Goal: Task Accomplishment & Management: Manage account settings

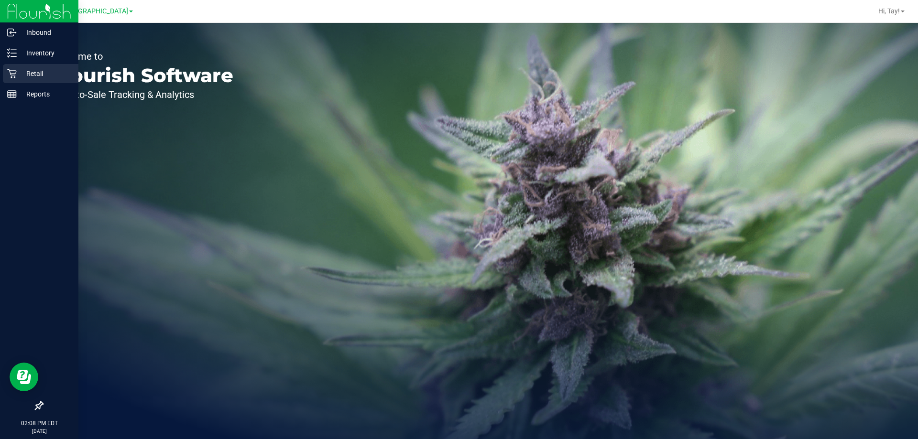
click at [19, 77] on p "Retail" at bounding box center [45, 73] width 57 height 11
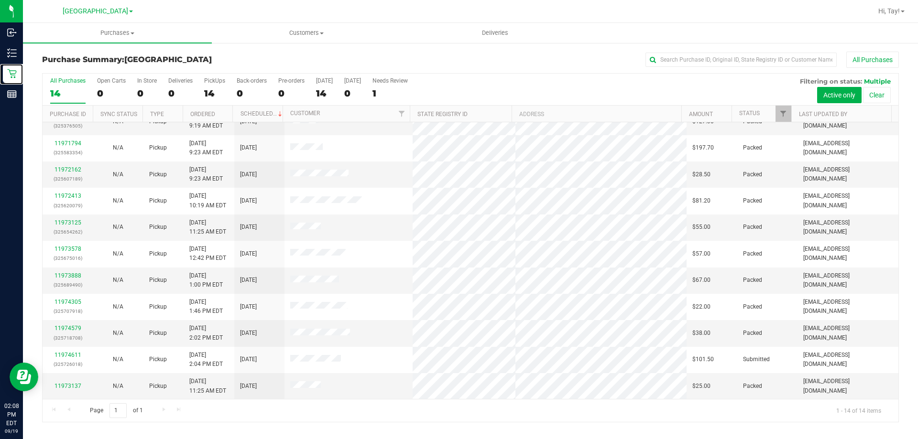
scroll to position [94, 0]
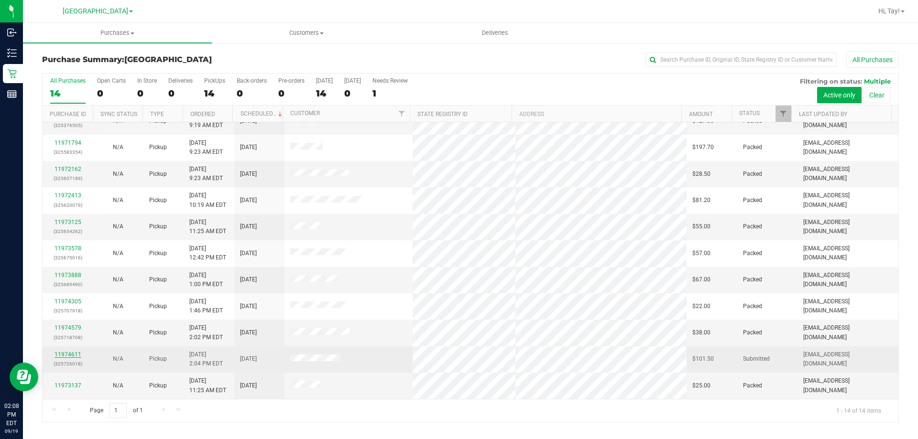
click at [68, 356] on link "11974611" at bounding box center [67, 354] width 27 height 7
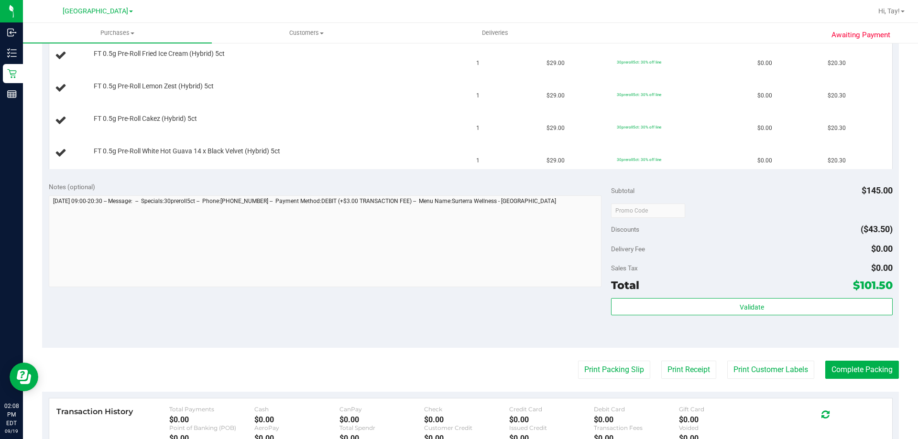
scroll to position [335, 0]
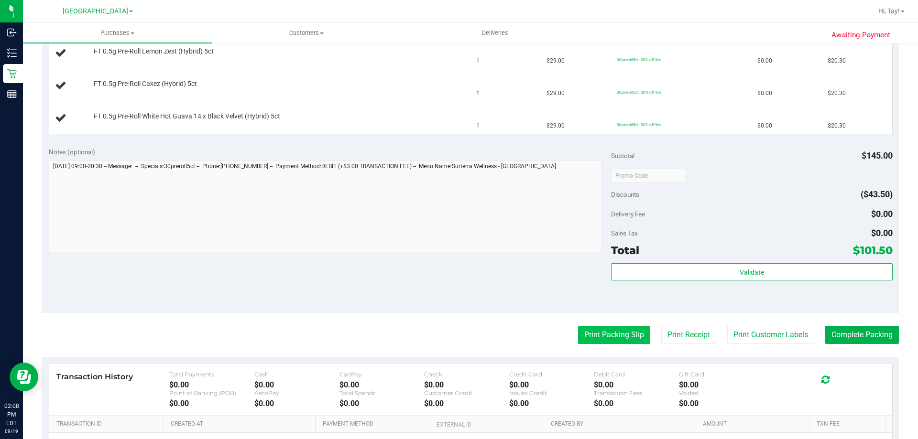
click at [590, 331] on button "Print Packing Slip" at bounding box center [614, 335] width 72 height 18
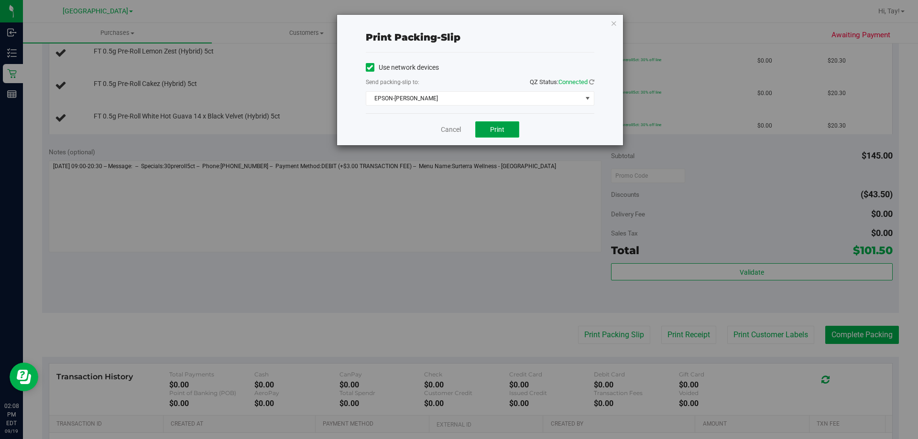
click at [492, 133] on span "Print" at bounding box center [497, 130] width 14 height 8
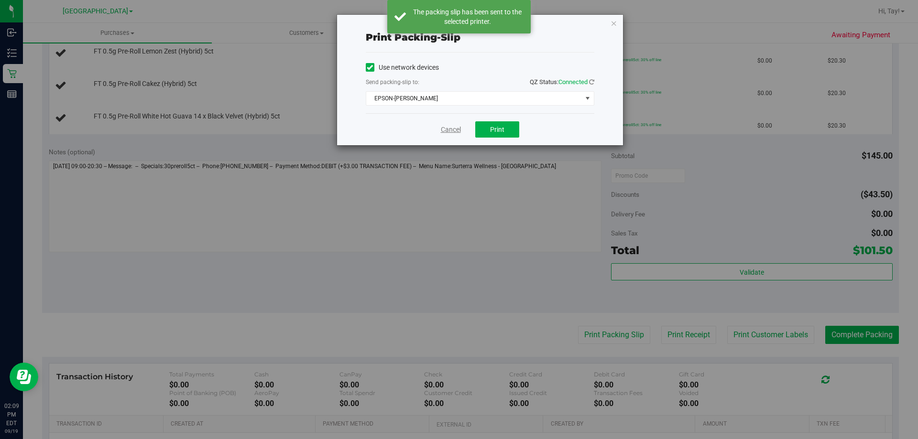
click at [450, 132] on link "Cancel" at bounding box center [451, 130] width 20 height 10
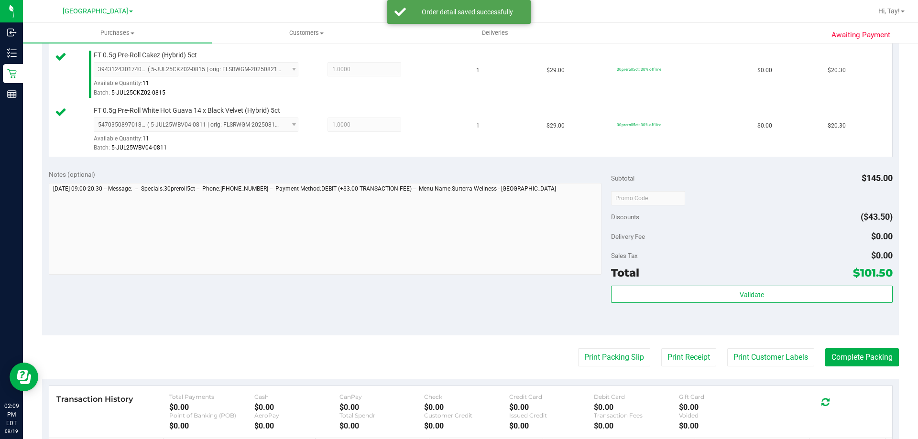
scroll to position [430, 0]
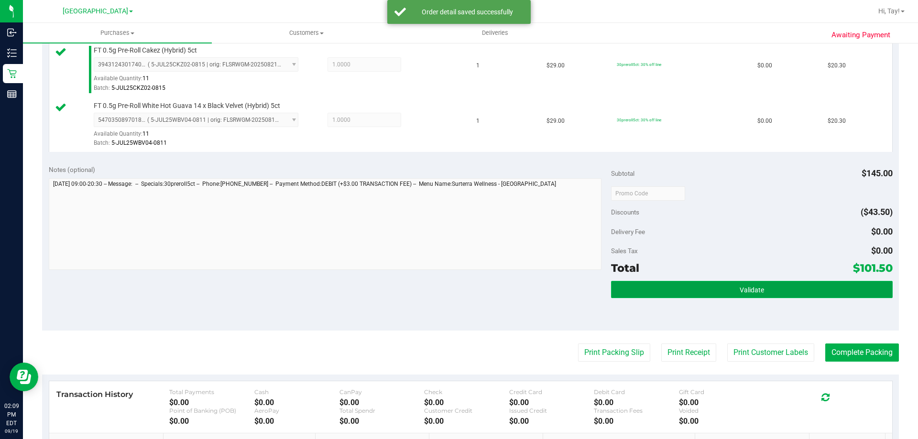
click at [728, 287] on button "Validate" at bounding box center [751, 289] width 281 height 17
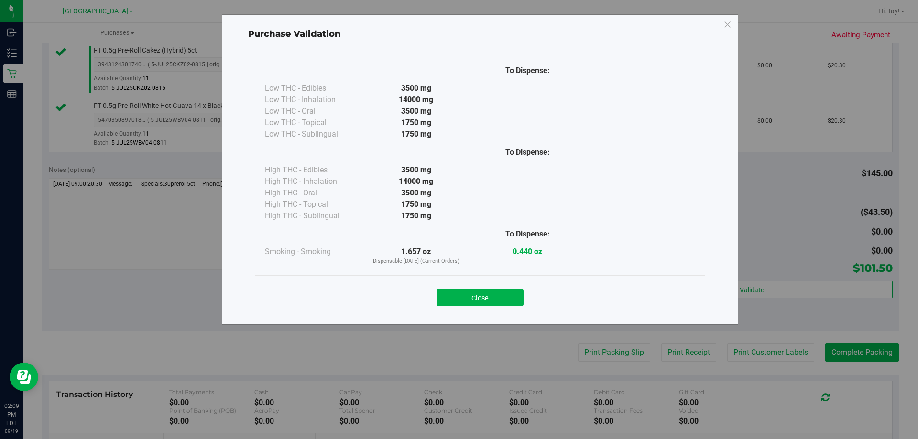
click at [490, 294] on button "Close" at bounding box center [479, 297] width 87 height 17
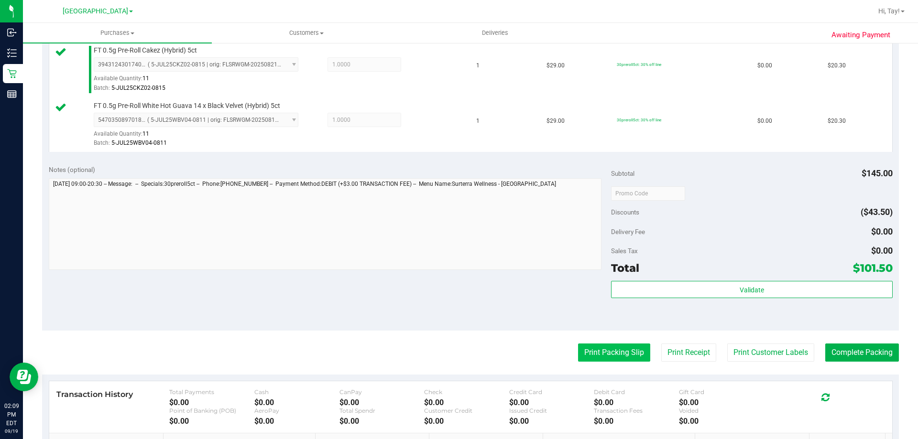
click at [627, 355] on button "Print Packing Slip" at bounding box center [614, 353] width 72 height 18
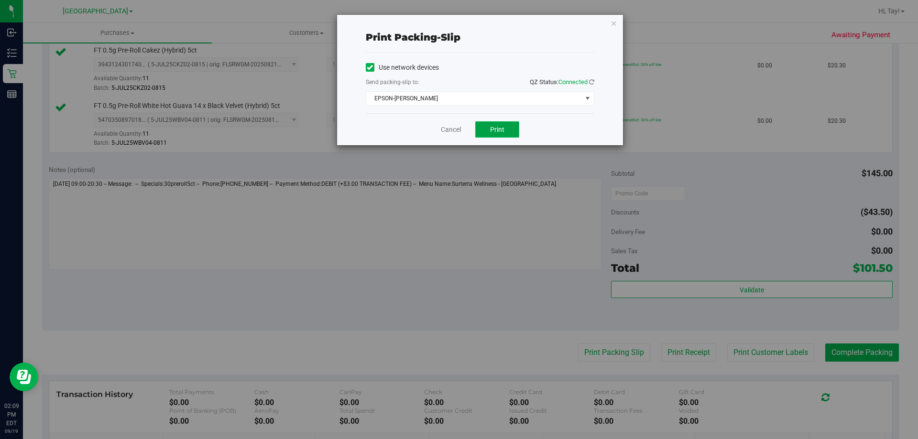
click at [496, 132] on span "Print" at bounding box center [497, 130] width 14 height 8
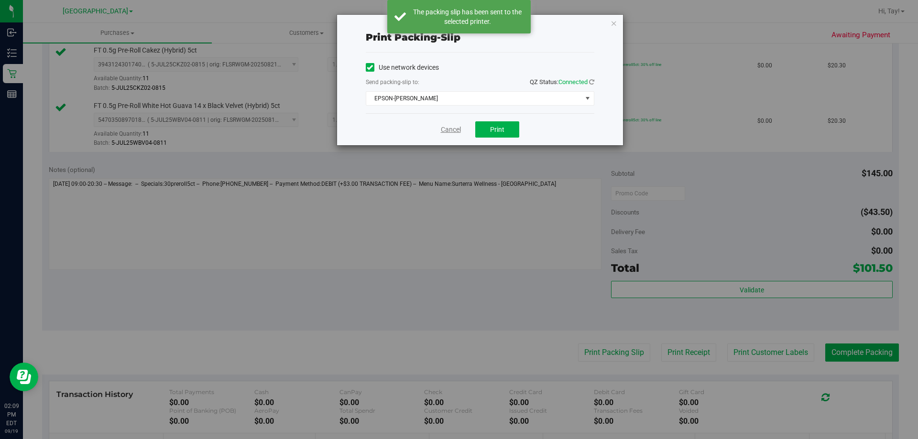
click at [448, 131] on link "Cancel" at bounding box center [451, 130] width 20 height 10
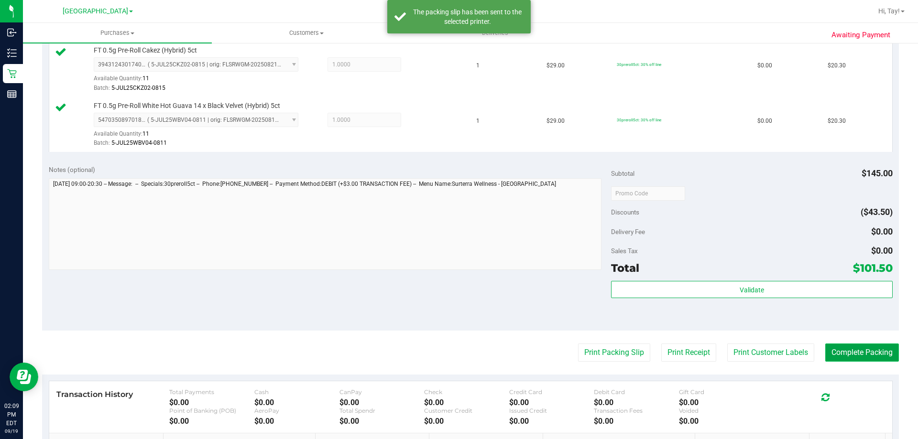
click at [854, 355] on button "Complete Packing" at bounding box center [862, 353] width 74 height 18
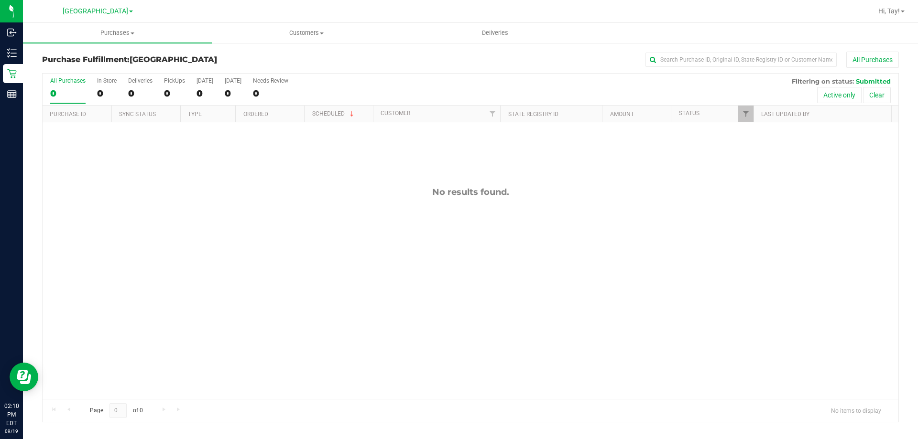
click at [356, 170] on div "No results found." at bounding box center [471, 292] width 856 height 341
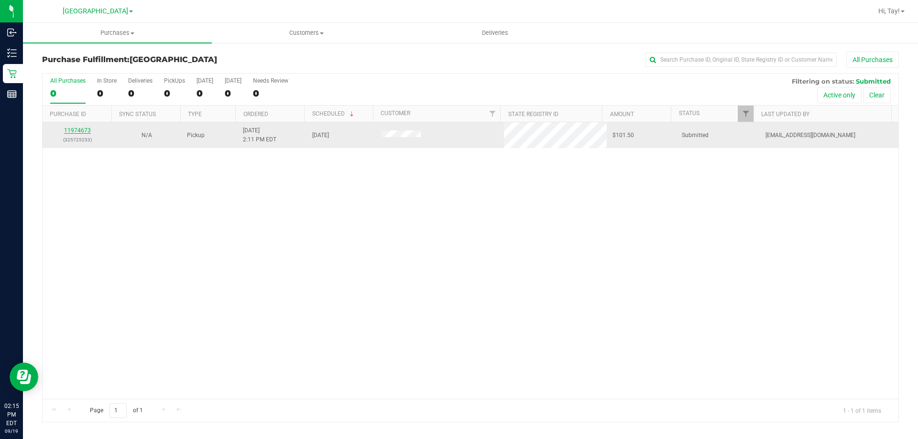
click at [85, 129] on link "11974673" at bounding box center [77, 130] width 27 height 7
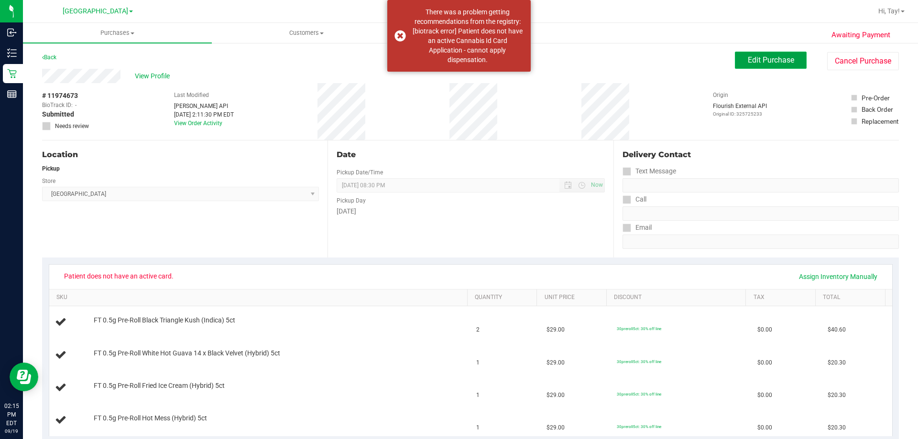
click at [735, 58] on button "Edit Purchase" at bounding box center [771, 60] width 72 height 17
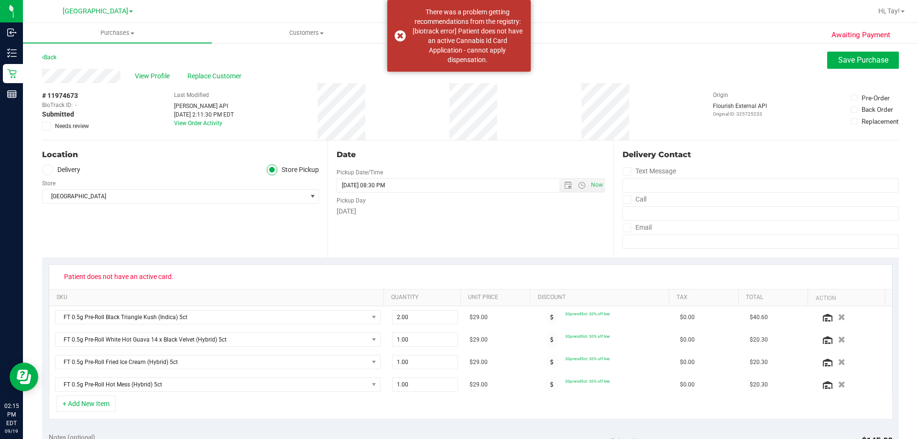
click at [139, 275] on span "Patient does not have an active card." at bounding box center [119, 276] width 122 height 15
copy div "Patient does not have an active card."
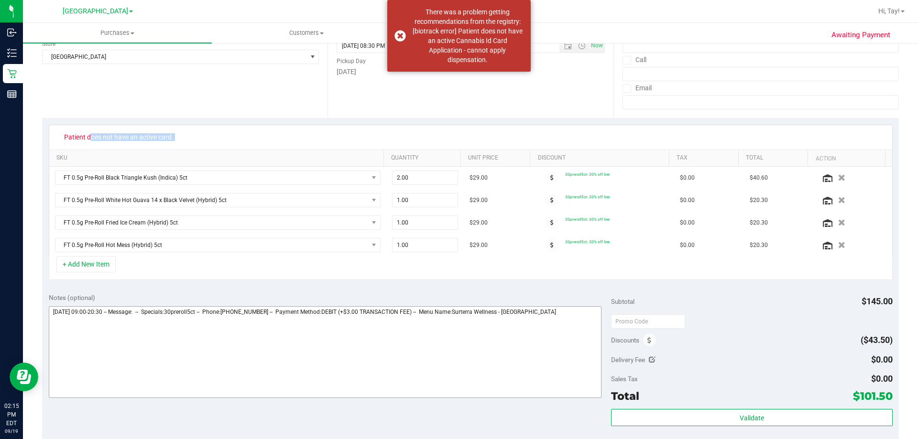
scroll to position [143, 0]
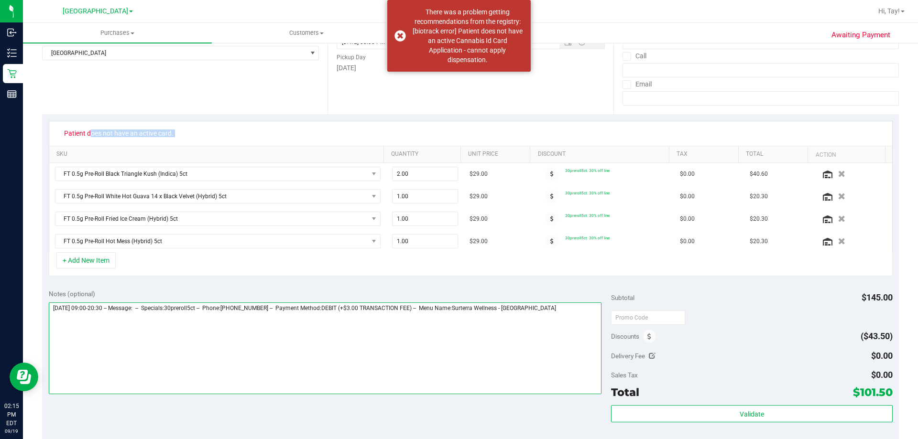
click at [560, 318] on textarea at bounding box center [325, 349] width 553 height 92
paste textarea "Patient does not have an active card."
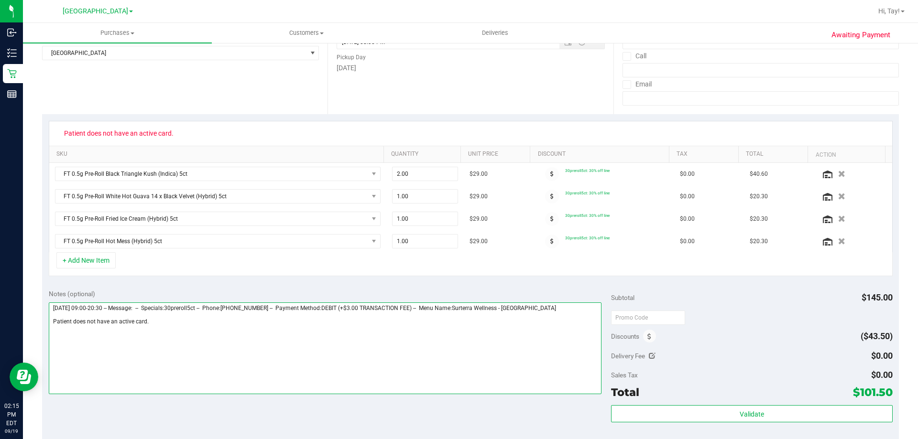
click at [211, 322] on textarea at bounding box center [325, 349] width 553 height 92
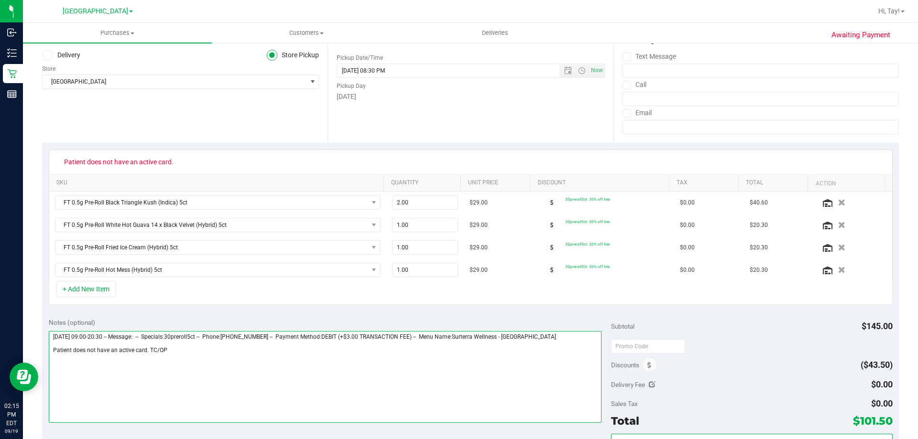
scroll to position [0, 0]
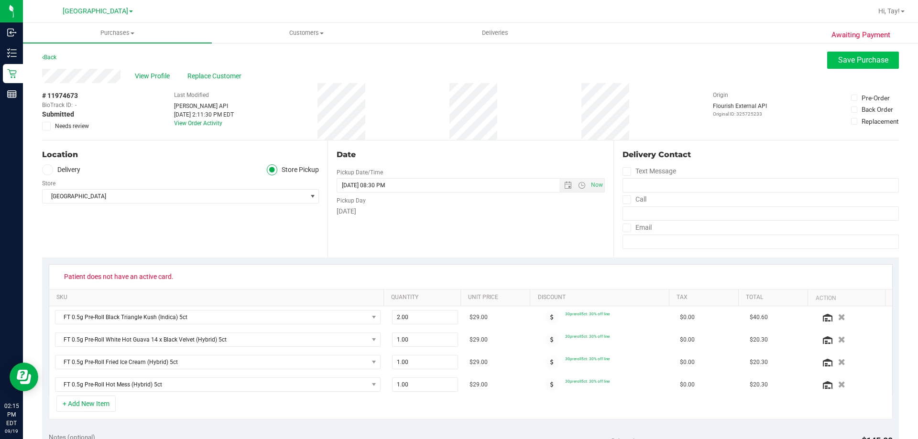
type textarea "Friday 09/19/2025 09:00-20:30 -- Message: -- Specials:30preroll5ct -- Phone:904…"
click at [838, 55] on span "Save Purchase" at bounding box center [863, 59] width 50 height 9
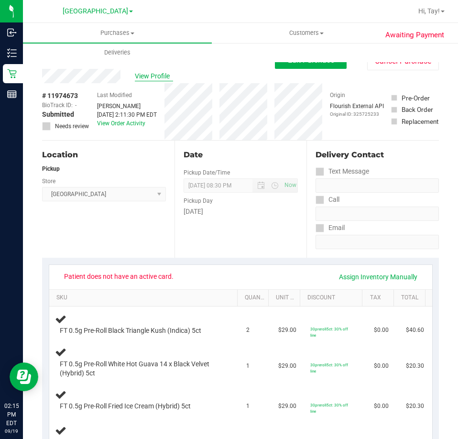
click at [155, 80] on span "View Profile" at bounding box center [154, 76] width 38 height 10
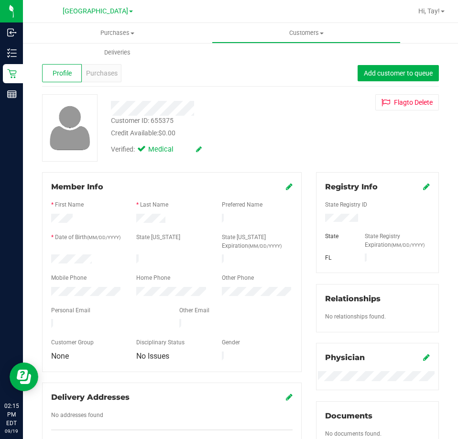
click at [163, 121] on div "Customer ID: 655375" at bounding box center [142, 121] width 63 height 10
copy div "655375"
click at [292, 145] on div "Verified: Medical" at bounding box center [207, 148] width 206 height 21
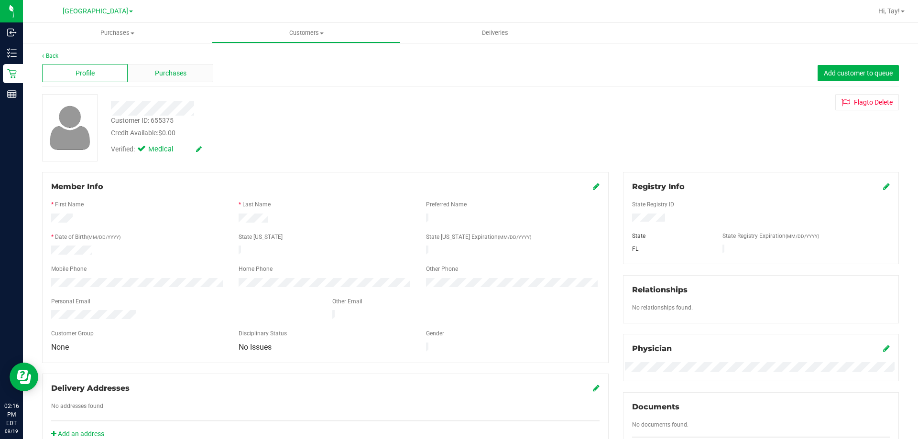
click at [165, 76] on span "Purchases" at bounding box center [171, 73] width 32 height 10
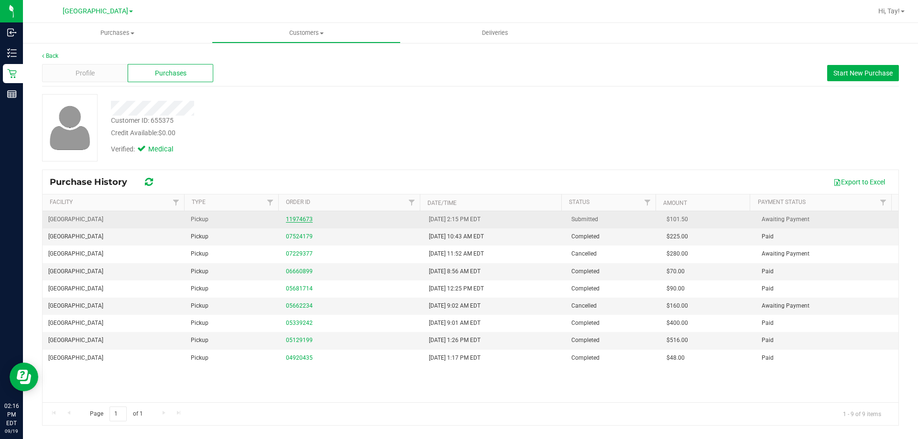
click at [294, 219] on link "11974673" at bounding box center [299, 219] width 27 height 7
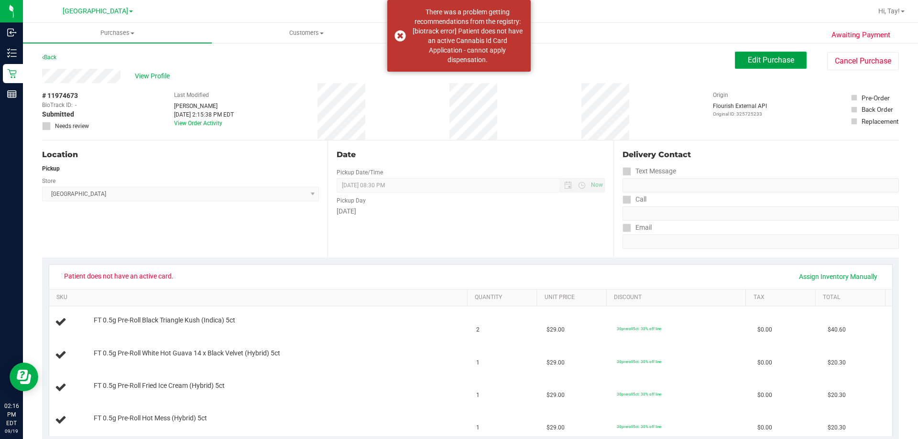
click at [757, 62] on span "Edit Purchase" at bounding box center [771, 59] width 46 height 9
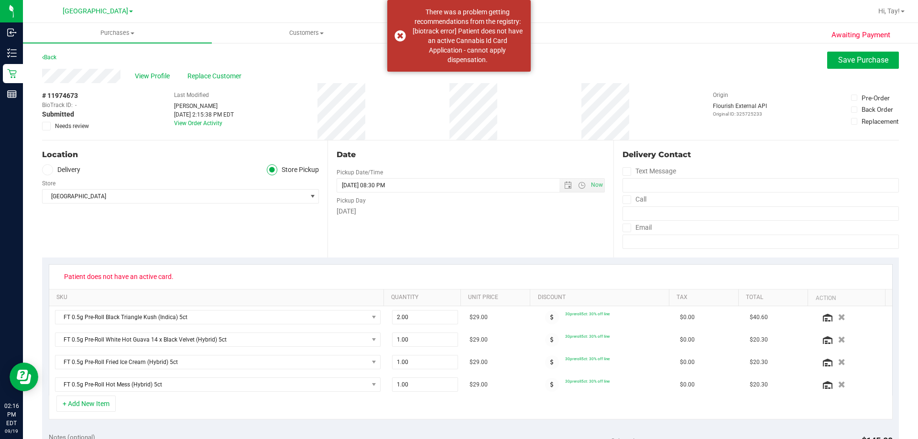
click at [51, 125] on label "Needs review" at bounding box center [66, 126] width 48 height 9
click at [0, 0] on input "Needs review" at bounding box center [0, 0] width 0 height 0
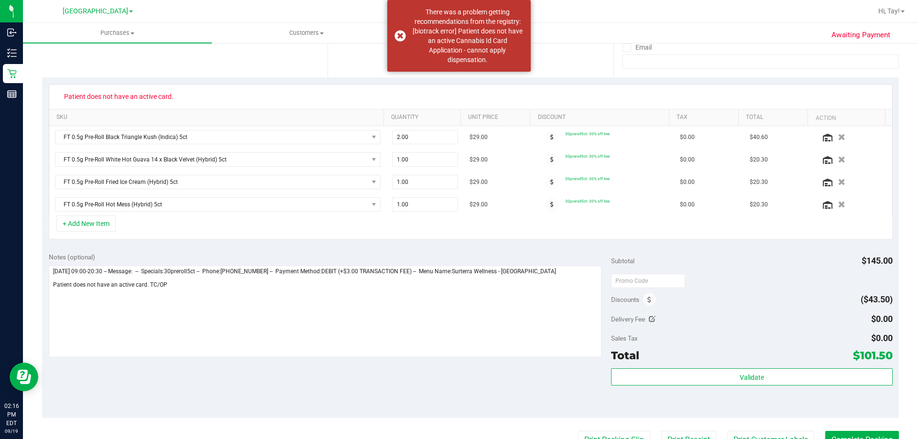
scroll to position [239, 0]
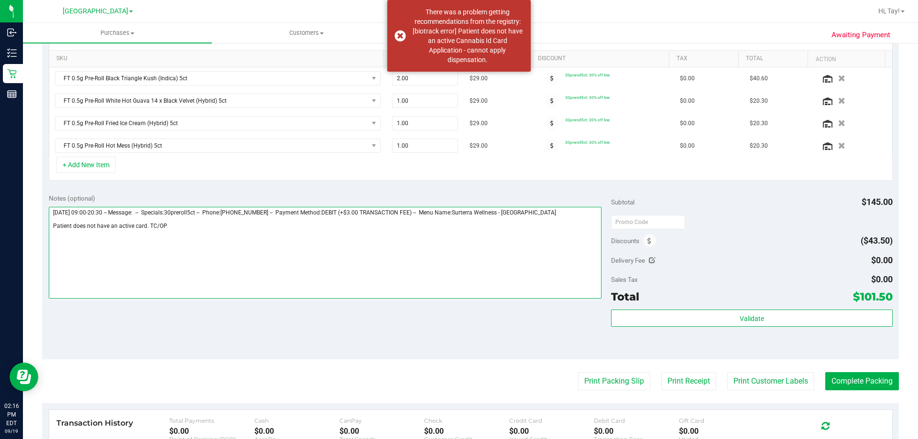
click at [314, 240] on textarea at bounding box center [325, 253] width 553 height 92
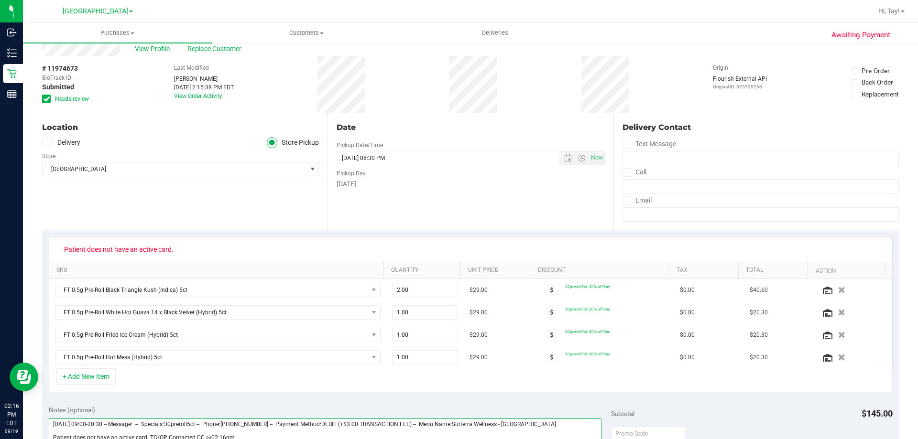
scroll to position [0, 0]
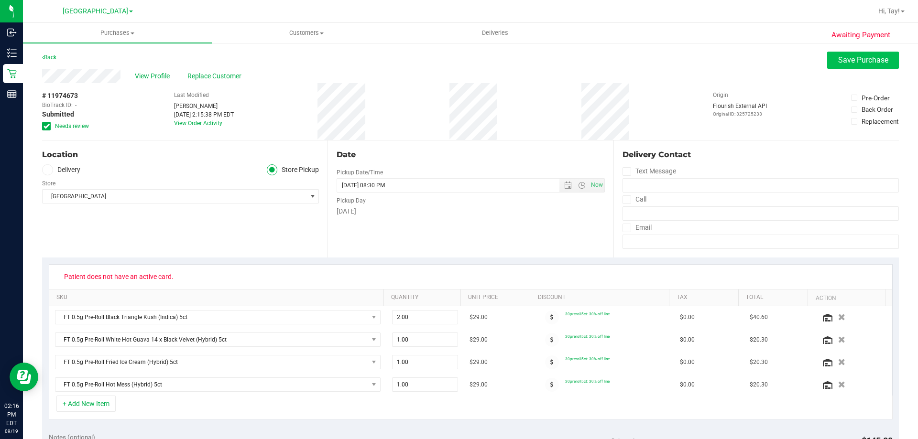
type textarea "Friday 09/19/2025 09:00-20:30 -- Message: -- Specials:30preroll5ct -- Phone:904…"
click at [839, 65] on button "Save Purchase" at bounding box center [863, 60] width 72 height 17
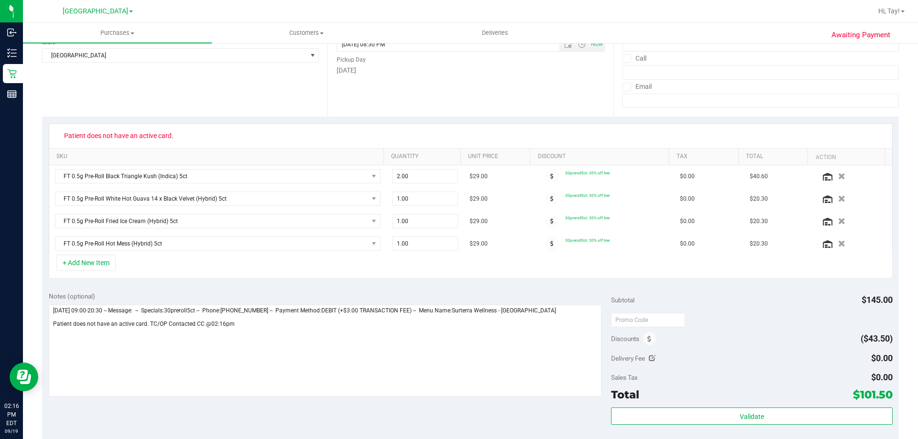
scroll to position [191, 0]
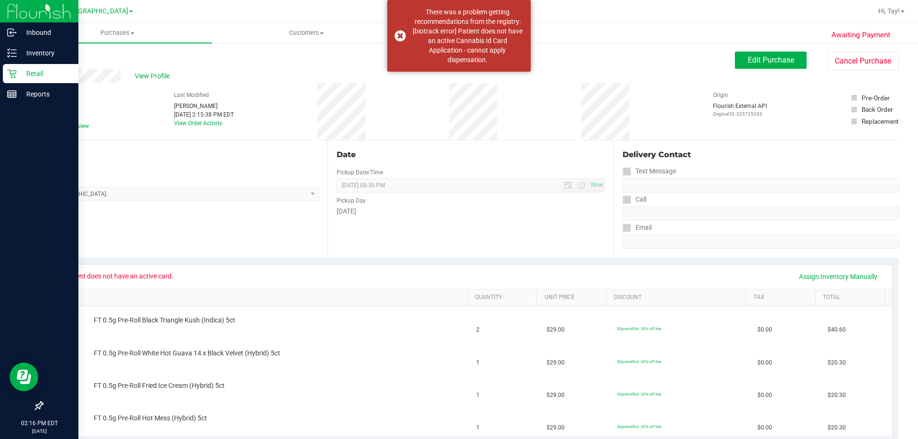
click at [20, 72] on p "Retail" at bounding box center [45, 73] width 57 height 11
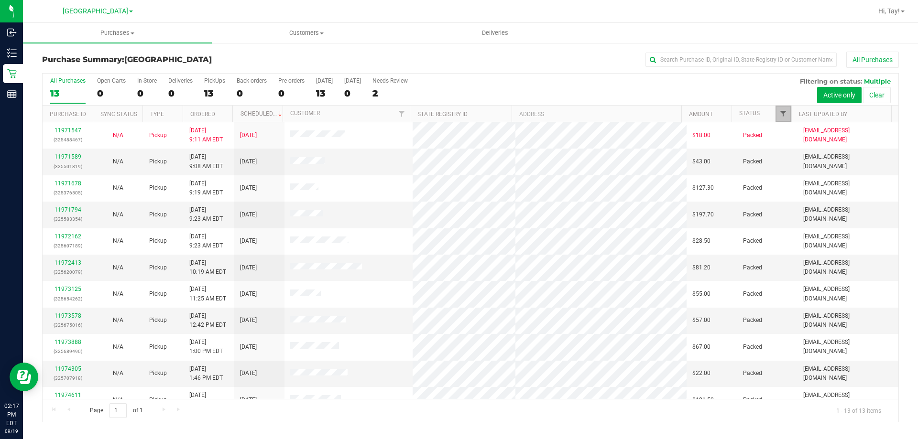
click at [780, 113] on span "Filter" at bounding box center [783, 114] width 8 height 8
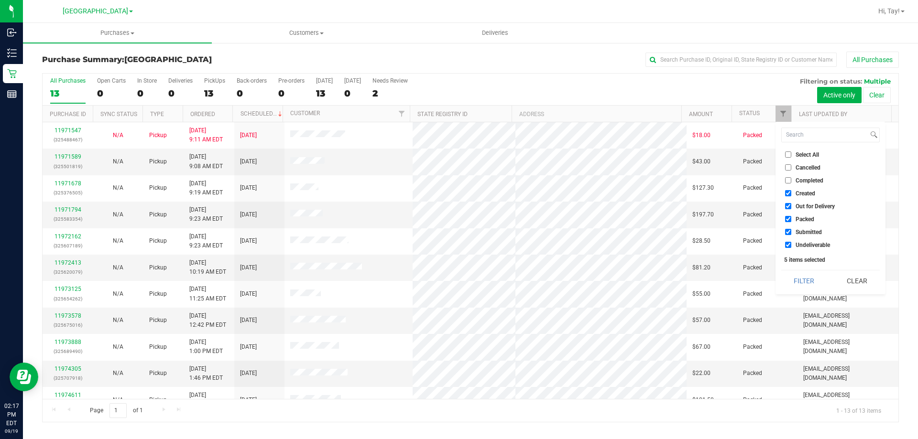
click at [808, 188] on li "Created" at bounding box center [830, 193] width 98 height 10
click at [805, 193] on span "Created" at bounding box center [805, 194] width 20 height 6
click at [791, 193] on input "Created" at bounding box center [788, 193] width 6 height 6
checkbox input "false"
click at [805, 205] on span "Out for Delivery" at bounding box center [814, 207] width 39 height 6
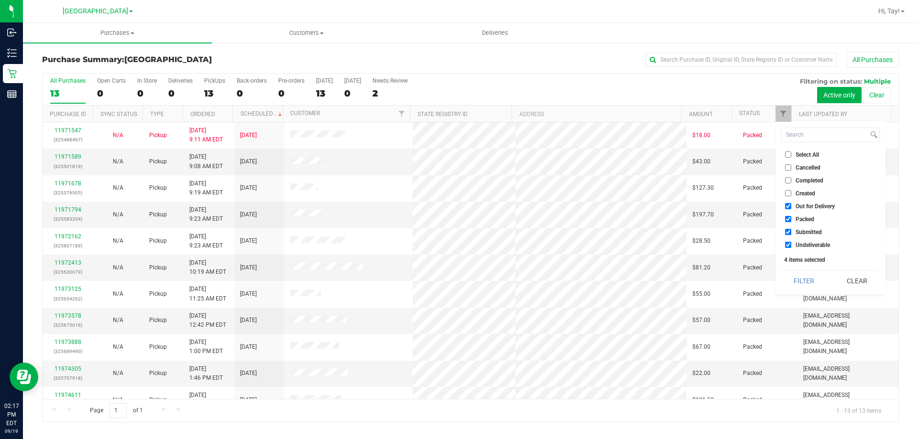
click at [791, 205] on input "Out for Delivery" at bounding box center [788, 206] width 6 height 6
checkbox input "false"
click at [807, 217] on span "Packed" at bounding box center [804, 220] width 19 height 6
click at [791, 217] on input "Packed" at bounding box center [788, 219] width 6 height 6
checkbox input "false"
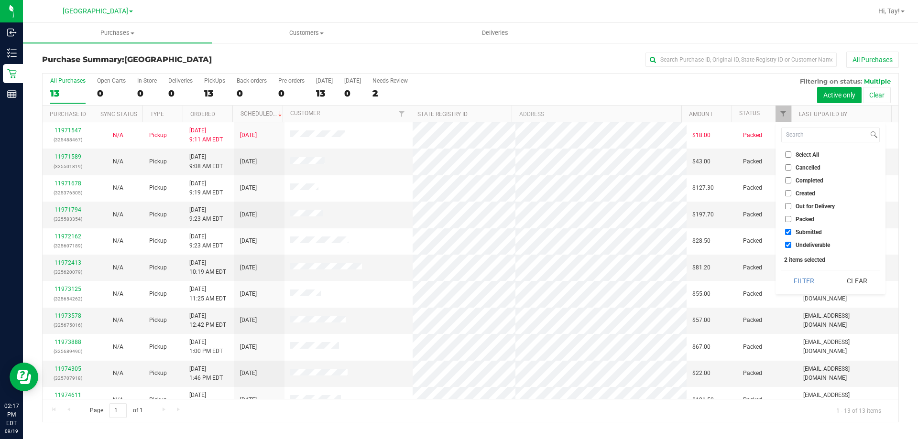
click at [813, 242] on span "Undeliverable" at bounding box center [812, 245] width 34 height 6
click at [791, 242] on input "Undeliverable" at bounding box center [788, 245] width 6 height 6
checkbox input "false"
click at [810, 277] on button "Filter" at bounding box center [804, 281] width 46 height 21
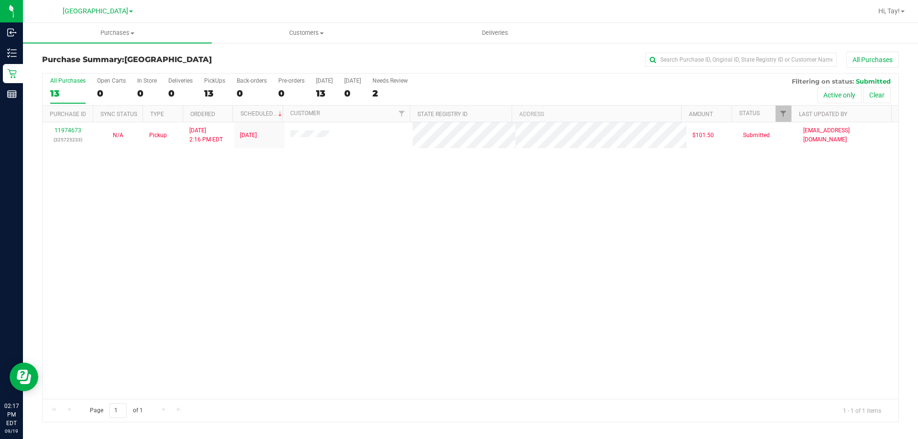
click at [434, 220] on div "11974673 (325725233) N/A Pickup 9/19/2025 2:16 PM EDT 9/19/2025 $101.50 Submitt…" at bounding box center [471, 260] width 856 height 277
click at [219, 166] on div "11974673 (325725233) N/A Pickup 9/19/2025 2:16 PM EDT 9/19/2025 $101.50 Submitt…" at bounding box center [471, 260] width 856 height 277
click at [791, 119] on div at bounding box center [791, 114] width 4 height 17
click at [787, 118] on link "Filter" at bounding box center [783, 114] width 16 height 16
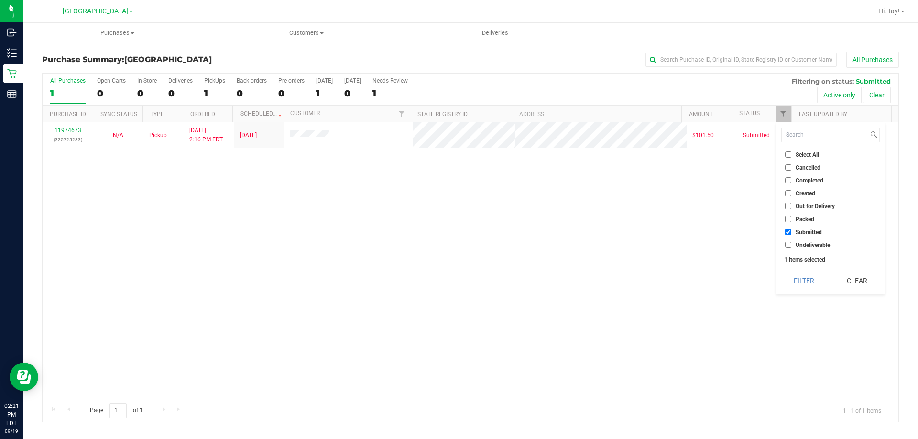
click at [809, 218] on span "Packed" at bounding box center [804, 220] width 19 height 6
click at [791, 218] on input "Packed" at bounding box center [788, 219] width 6 height 6
checkbox input "true"
click at [809, 279] on button "Filter" at bounding box center [804, 281] width 46 height 21
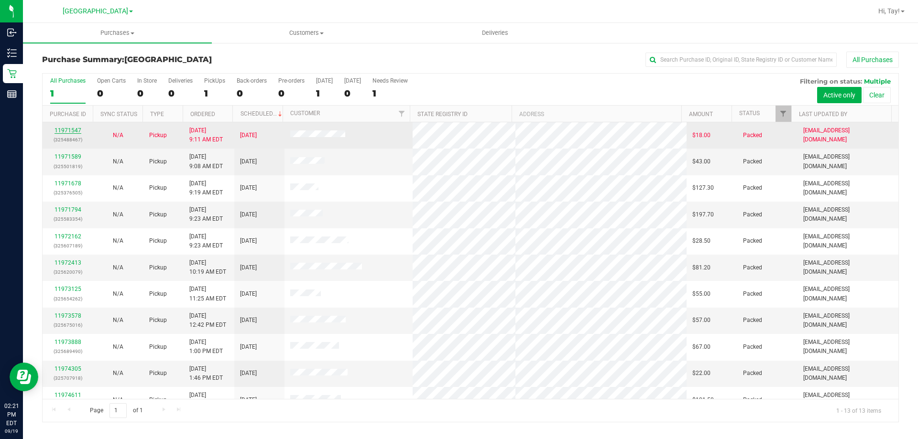
click at [60, 130] on link "11971547" at bounding box center [67, 130] width 27 height 7
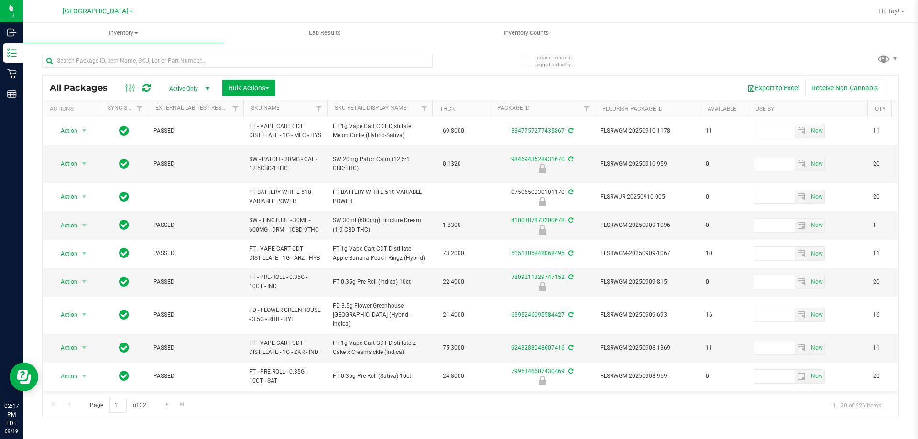
click at [410, 109] on th "Sku Retail Display Name" at bounding box center [379, 108] width 105 height 17
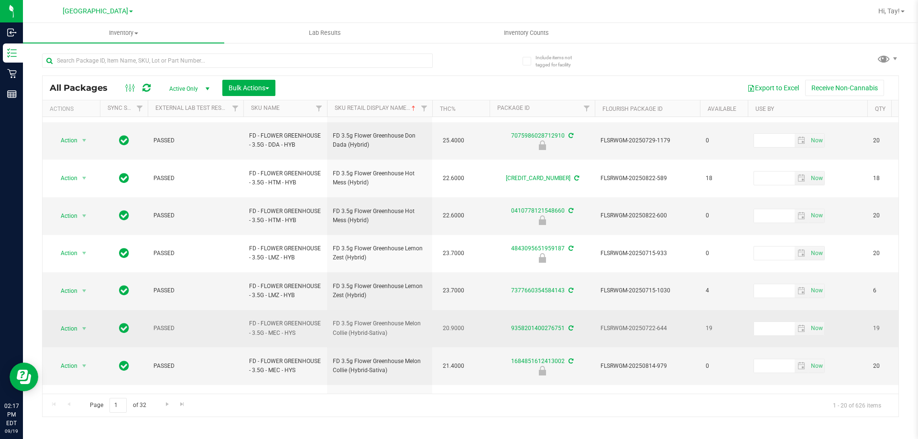
scroll to position [298, 0]
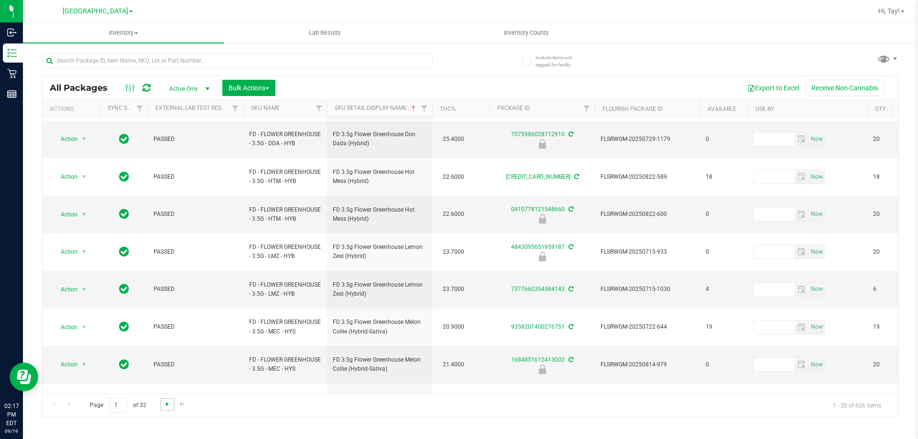
click at [170, 406] on span "Go to the next page" at bounding box center [167, 405] width 8 height 8
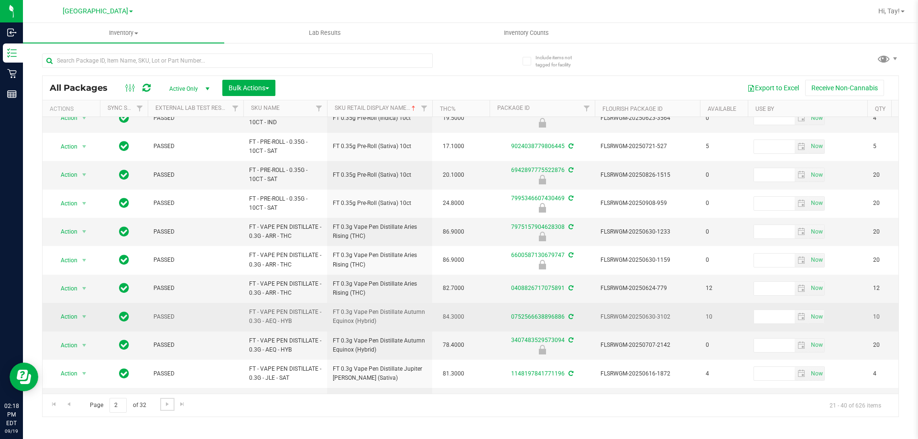
scroll to position [298, 0]
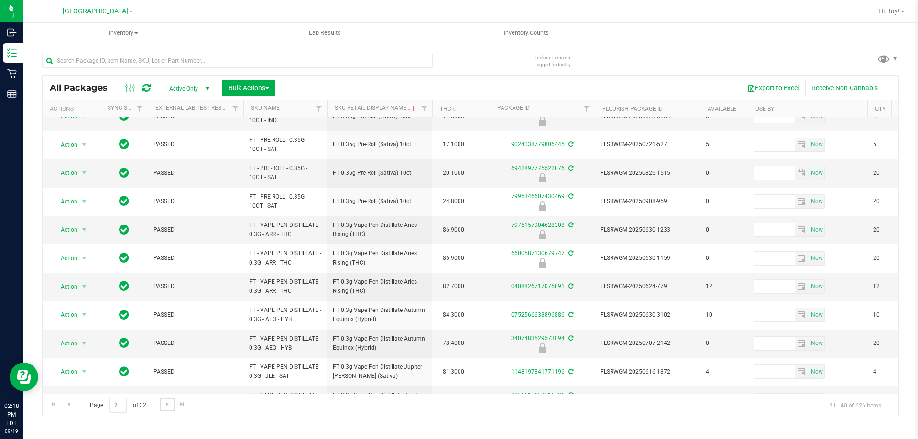
click at [171, 403] on link "Go to the next page" at bounding box center [167, 404] width 14 height 13
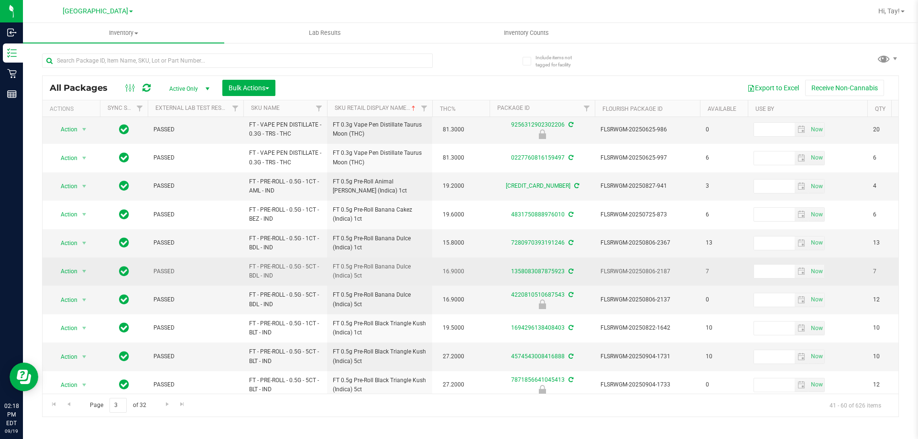
scroll to position [191, 0]
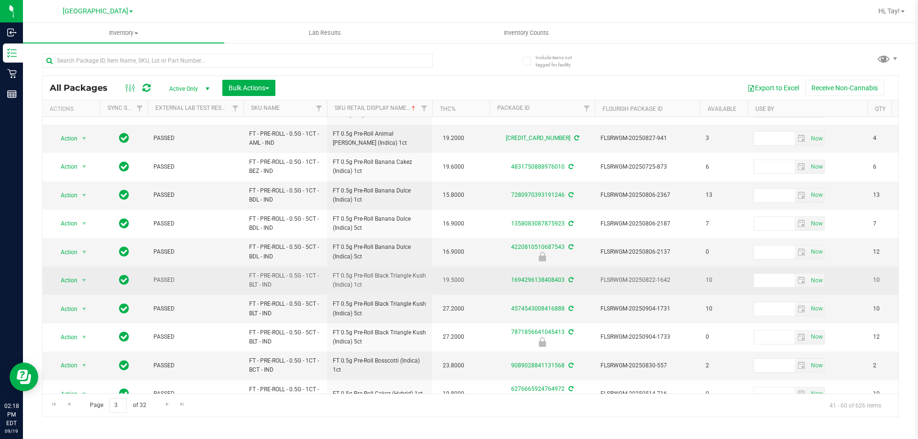
drag, startPoint x: 482, startPoint y: 272, endPoint x: 480, endPoint y: 282, distance: 10.6
click at [480, 282] on td "19.5000" at bounding box center [460, 281] width 57 height 28
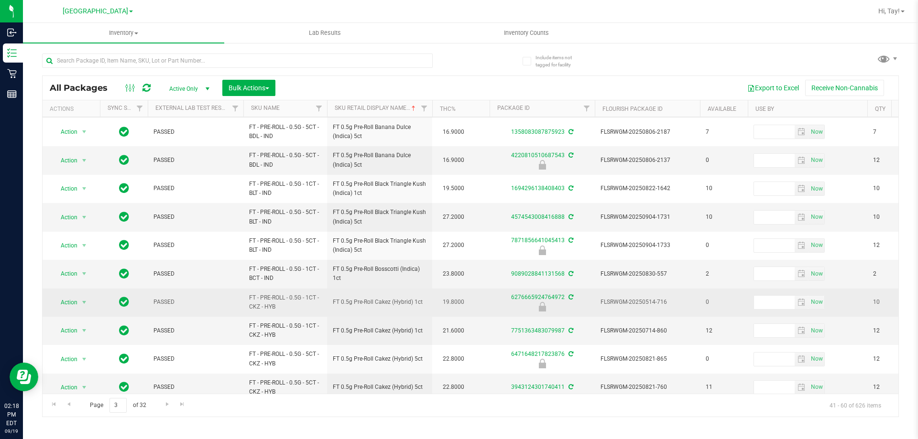
scroll to position [287, 0]
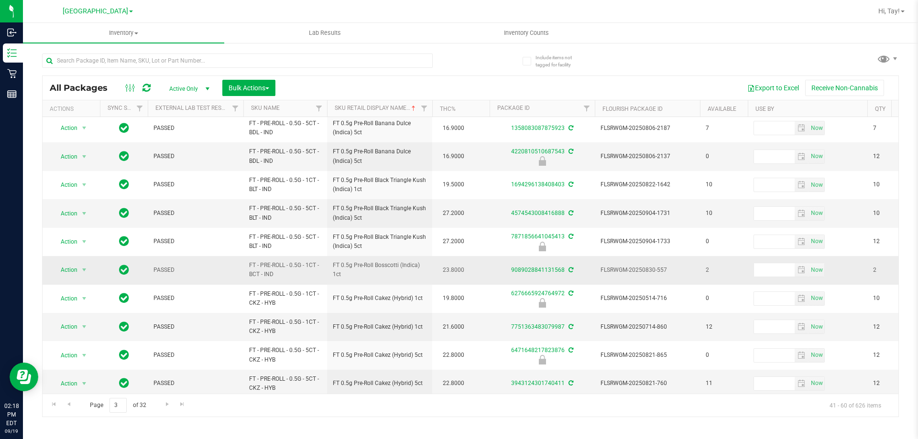
click at [488, 272] on td "23.8000" at bounding box center [460, 270] width 57 height 28
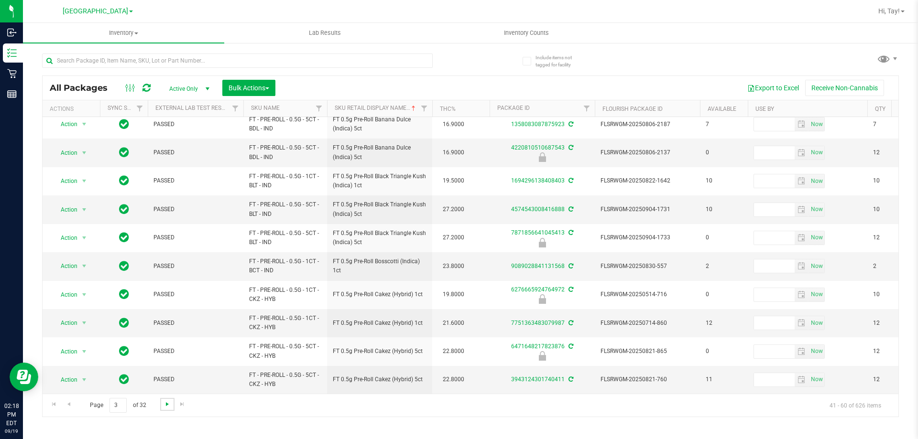
click at [168, 405] on span "Go to the next page" at bounding box center [167, 405] width 8 height 8
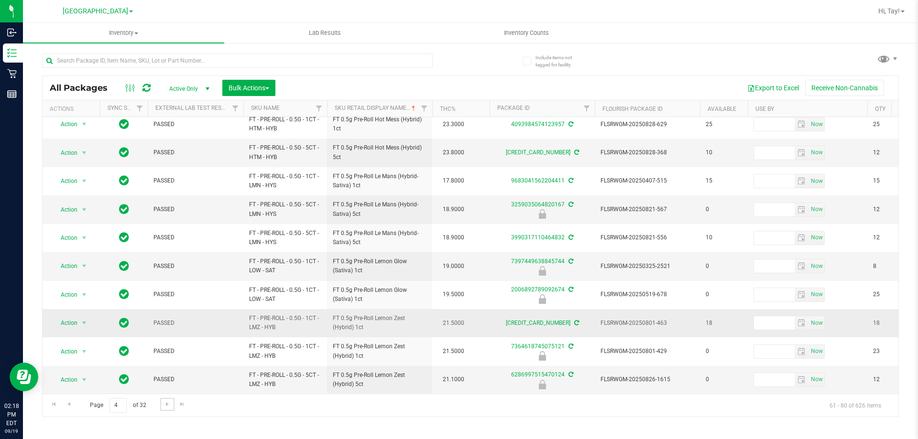
scroll to position [298, 0]
click at [163, 403] on span "Go to the next page" at bounding box center [167, 405] width 8 height 8
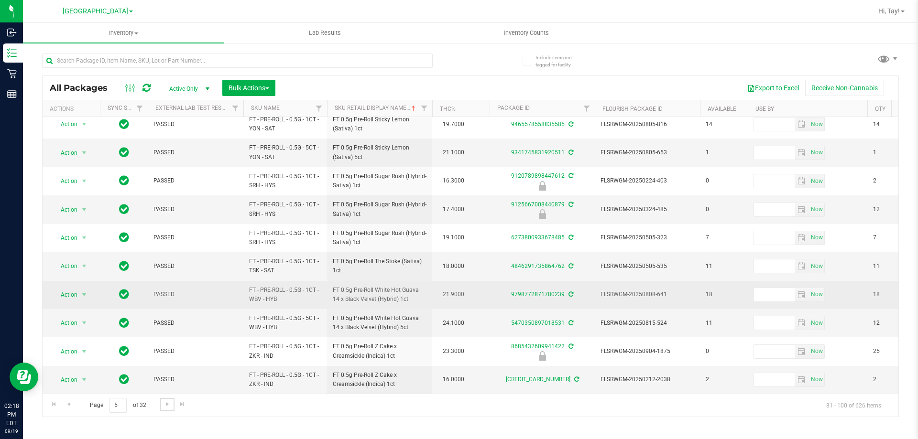
scroll to position [298, 0]
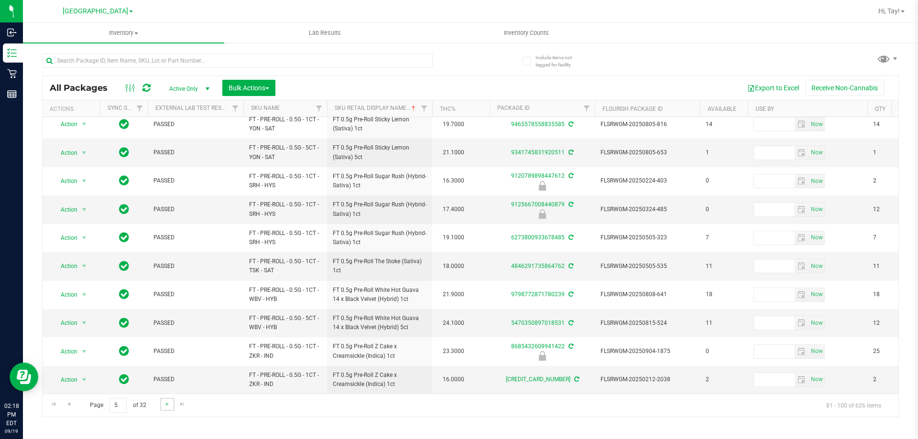
click at [163, 409] on link "Go to the next page" at bounding box center [167, 404] width 14 height 13
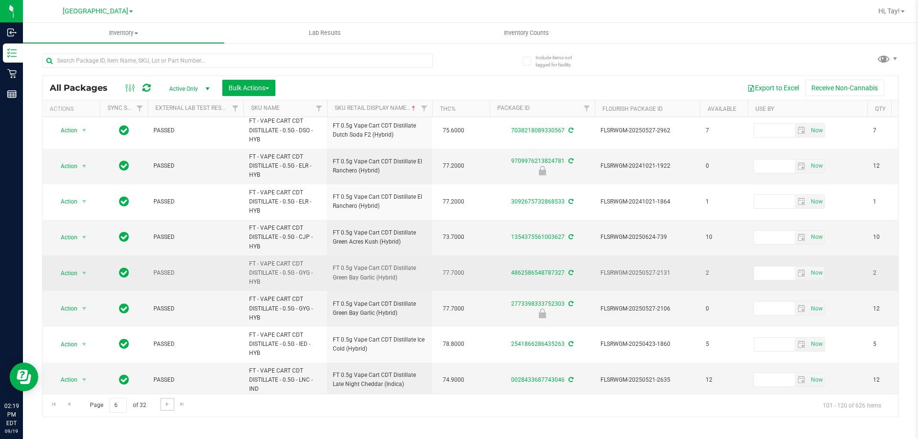
scroll to position [443, 0]
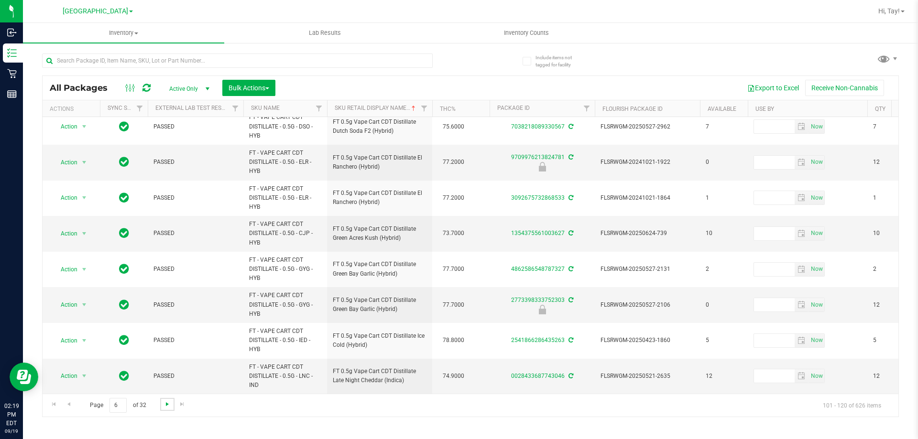
click at [170, 406] on span "Go to the next page" at bounding box center [167, 405] width 8 height 8
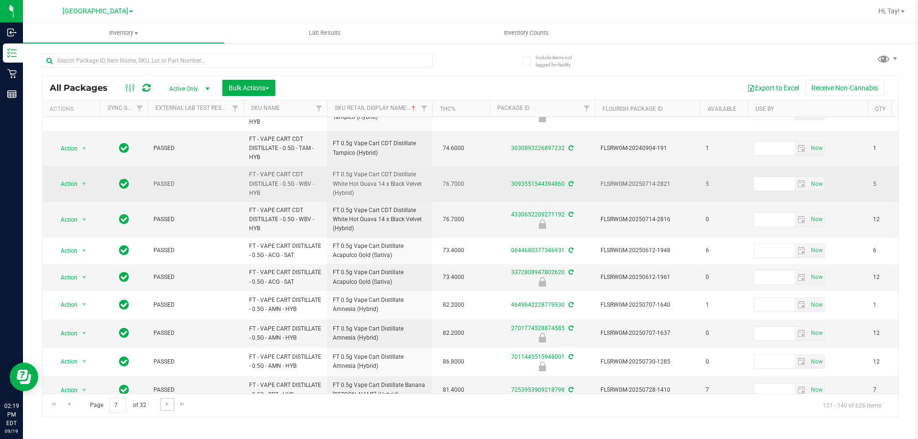
scroll to position [396, 0]
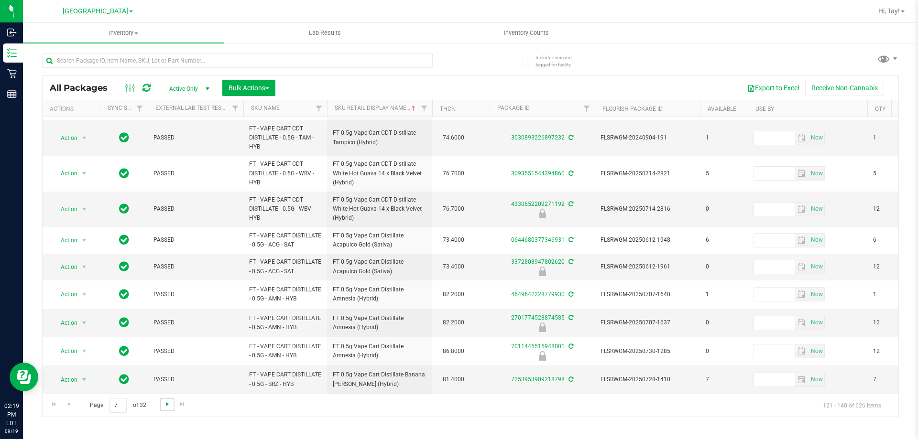
click at [166, 402] on span "Go to the next page" at bounding box center [167, 405] width 8 height 8
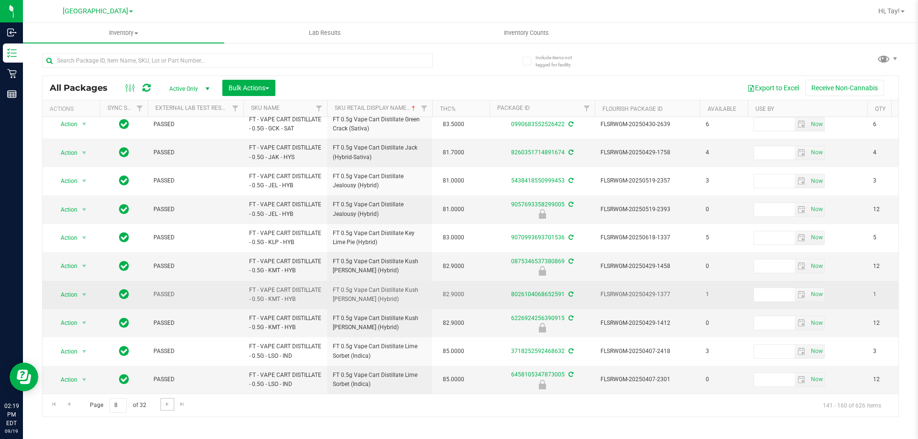
scroll to position [298, 0]
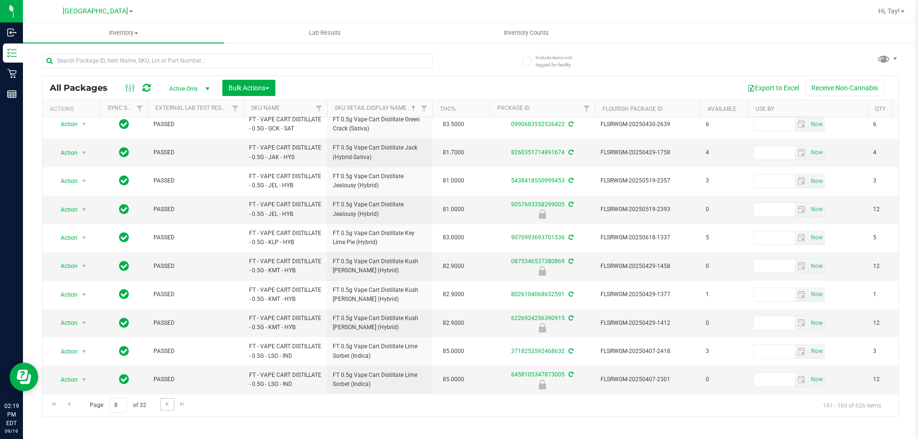
click at [172, 405] on link "Go to the next page" at bounding box center [167, 404] width 14 height 13
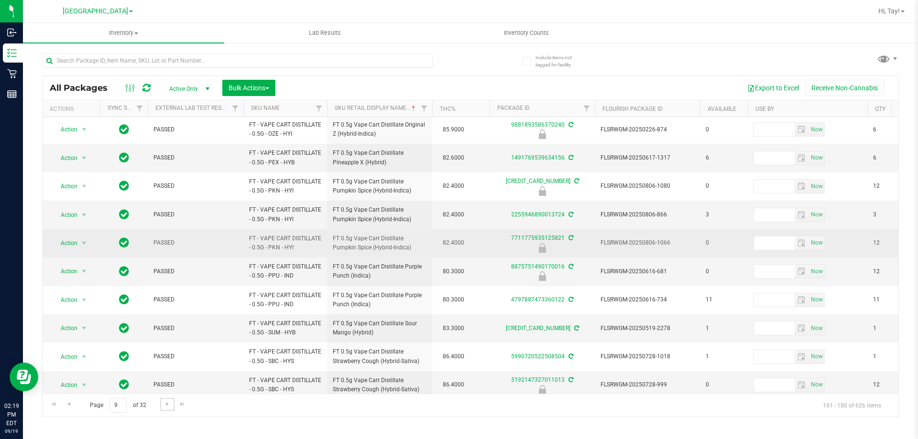
scroll to position [298, 0]
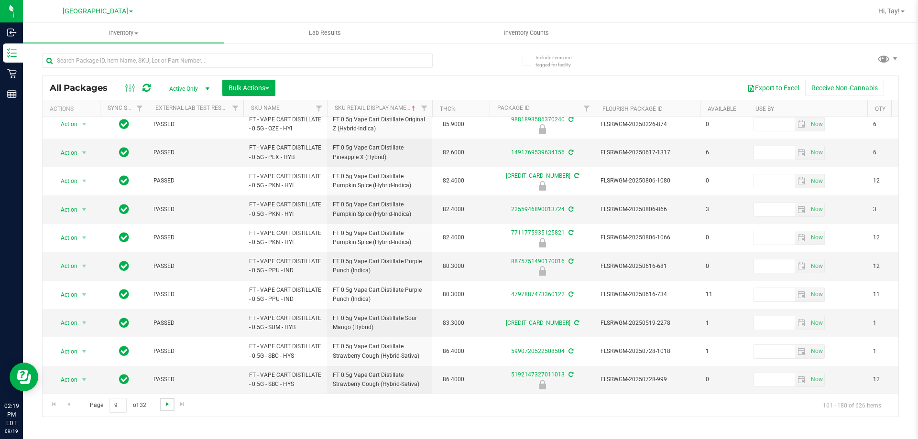
click at [170, 405] on span "Go to the next page" at bounding box center [167, 405] width 8 height 8
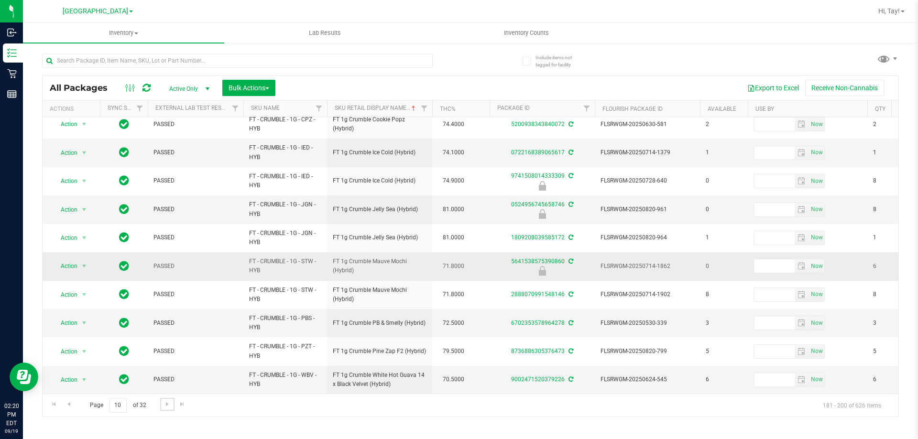
scroll to position [316, 0]
click at [168, 408] on link "Go to the next page" at bounding box center [167, 404] width 14 height 13
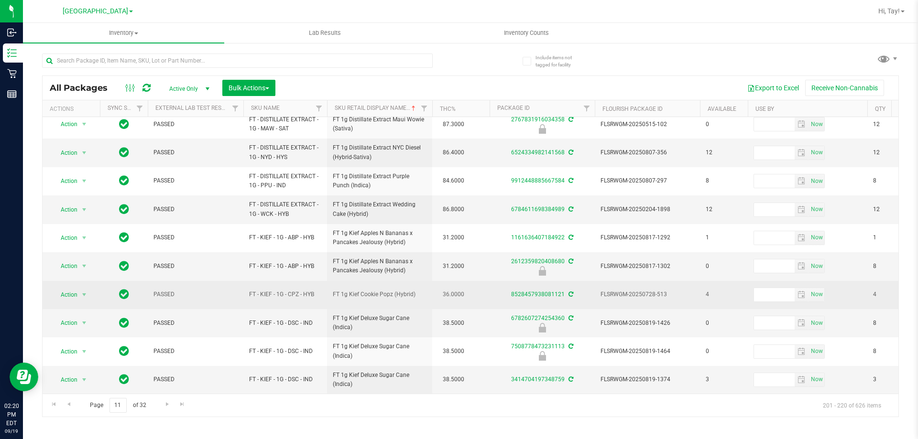
scroll to position [298, 0]
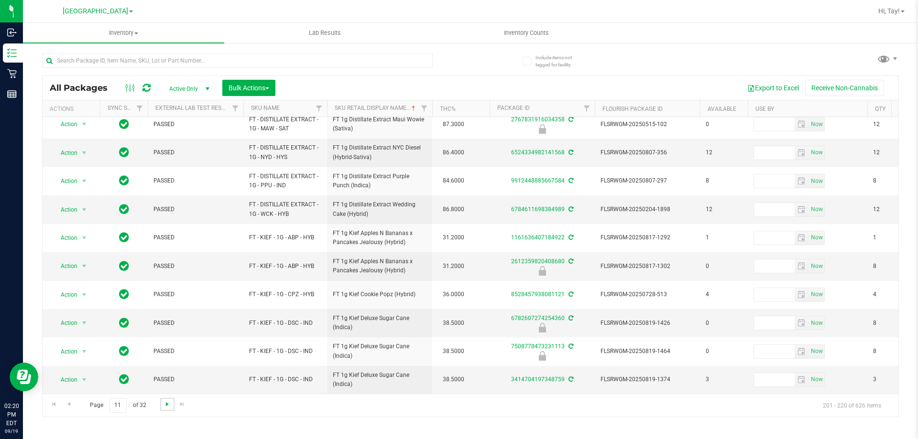
click at [166, 404] on span "Go to the next page" at bounding box center [167, 405] width 8 height 8
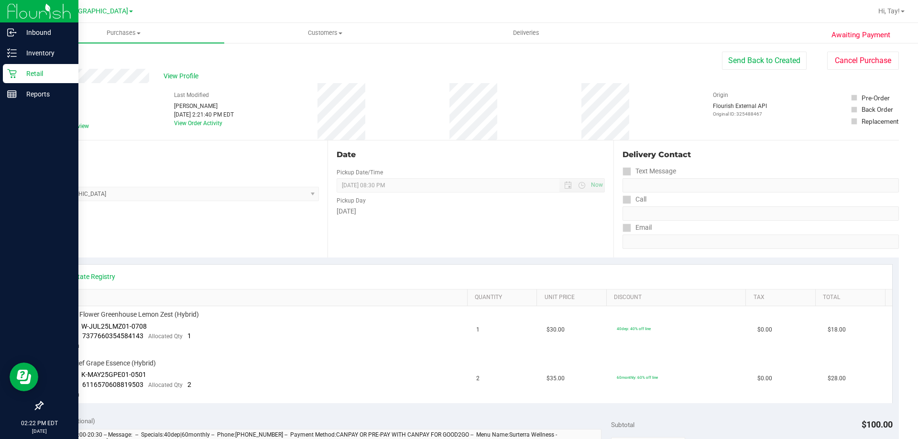
click at [15, 74] on icon at bounding box center [12, 74] width 10 height 10
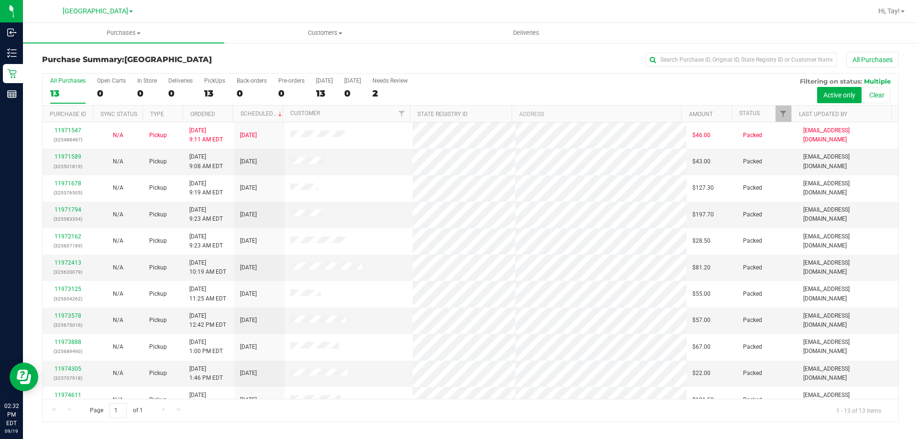
click at [509, 93] on div "All Purchases 13 Open Carts 0 In Store 0 Deliveries 0 PickUps 13 Back-orders 0 …" at bounding box center [471, 90] width 856 height 32
click at [779, 113] on span "Filter" at bounding box center [783, 114] width 8 height 8
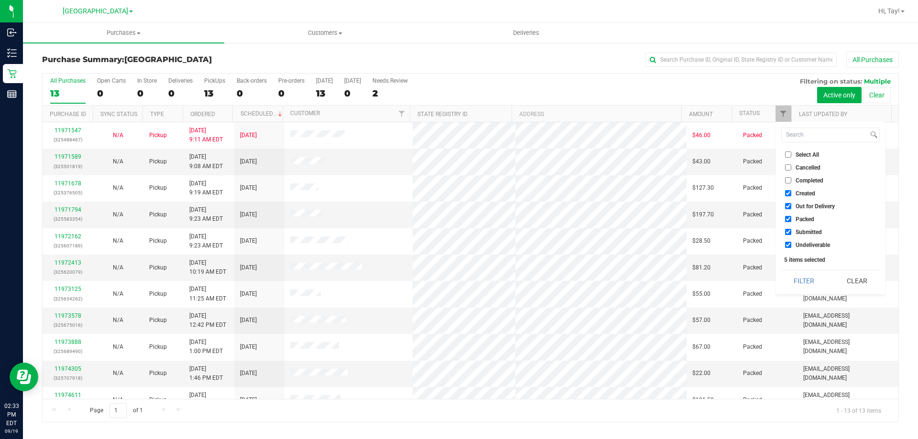
click at [810, 193] on span "Created" at bounding box center [805, 194] width 20 height 6
click at [791, 193] on input "Created" at bounding box center [788, 193] width 6 height 6
checkbox input "false"
click at [809, 204] on span "Out for Delivery" at bounding box center [814, 207] width 39 height 6
click at [791, 203] on input "Out for Delivery" at bounding box center [788, 206] width 6 height 6
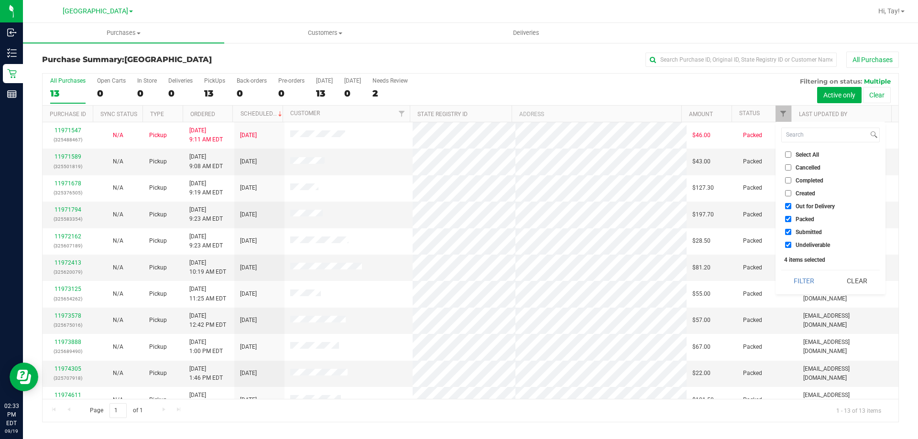
checkbox input "false"
click at [808, 218] on span "Packed" at bounding box center [804, 220] width 19 height 6
click at [791, 218] on input "Packed" at bounding box center [788, 219] width 6 height 6
checkbox input "false"
click at [809, 242] on span "Undeliverable" at bounding box center [812, 245] width 34 height 6
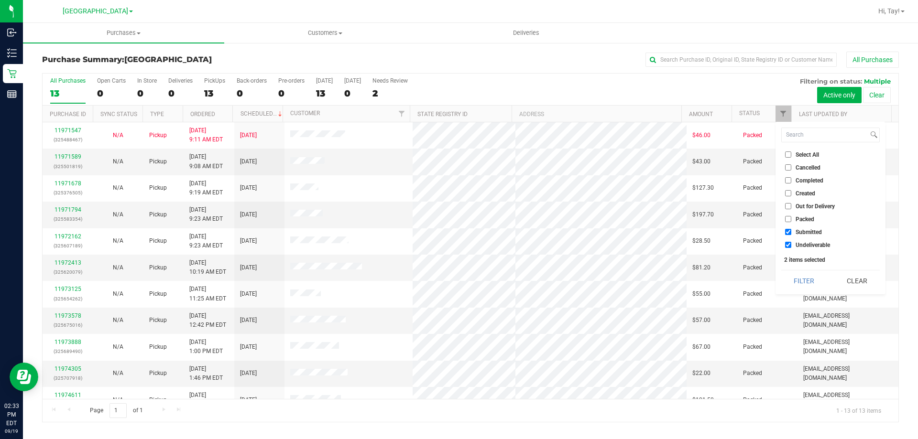
click at [791, 242] on input "Undeliverable" at bounding box center [788, 245] width 6 height 6
checkbox input "false"
click at [808, 272] on button "Filter" at bounding box center [804, 281] width 46 height 21
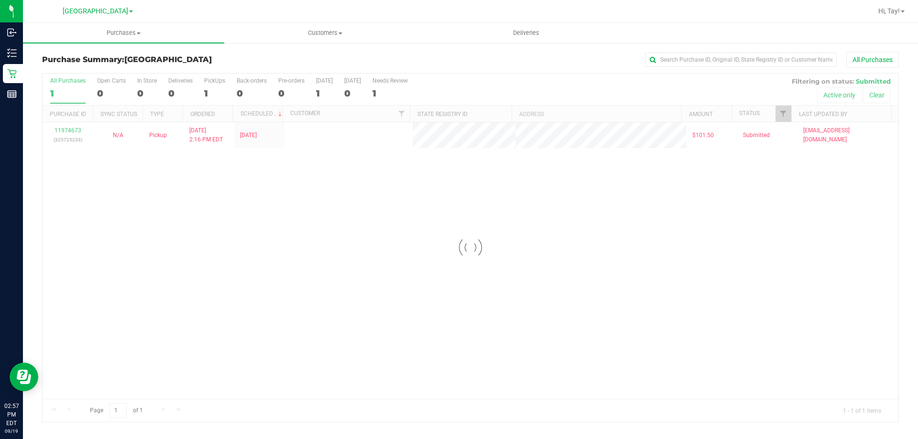
checkbox input "true"
click at [343, 211] on div "11974673 (325725233) N/A Pickup 9/19/2025 2:16 PM EDT 9/19/2025 $101.50 Submitt…" at bounding box center [471, 260] width 856 height 277
click at [785, 113] on span "Filter" at bounding box center [783, 114] width 8 height 8
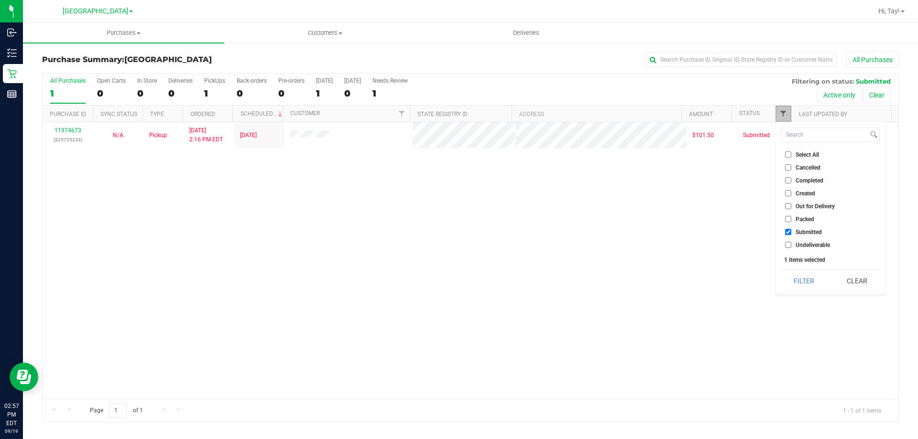
click at [785, 113] on span "Filter" at bounding box center [783, 114] width 8 height 8
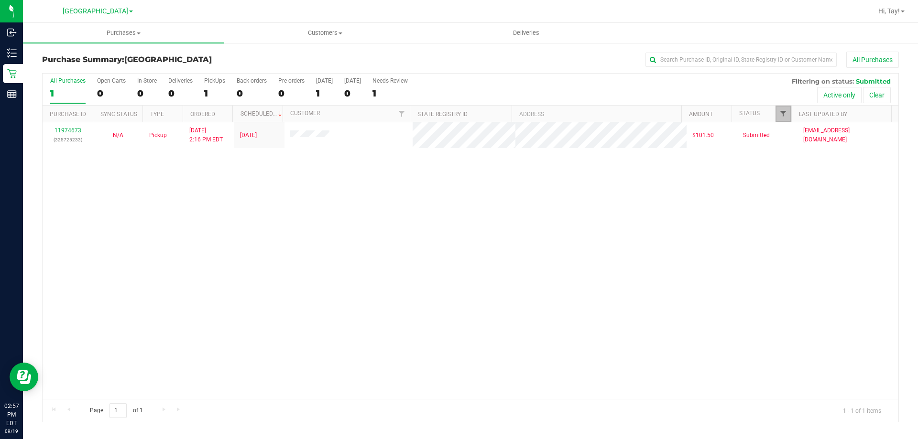
click at [785, 113] on span "Filter" at bounding box center [783, 114] width 8 height 8
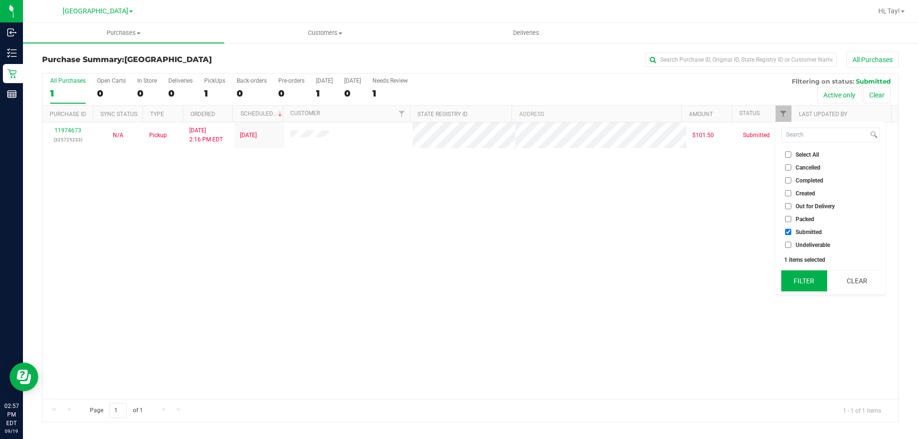
click at [803, 281] on button "Filter" at bounding box center [804, 281] width 46 height 21
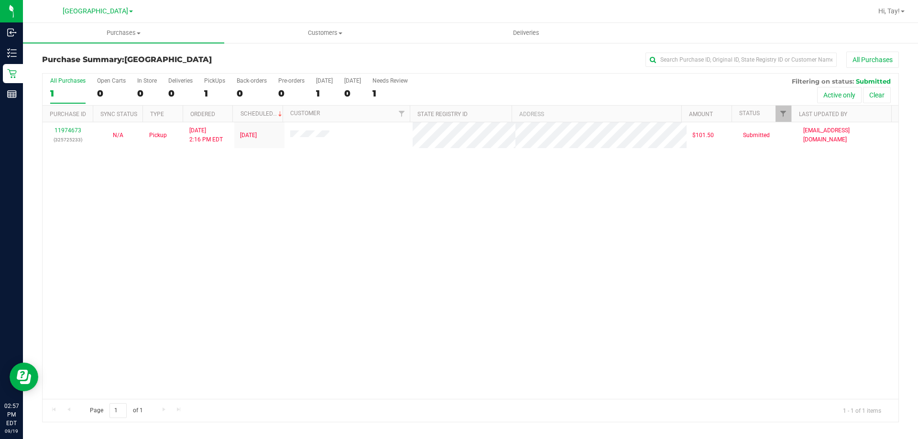
click at [426, 256] on div "11974673 (325725233) N/A Pickup 9/19/2025 2:16 PM EDT 9/19/2025 $101.50 Submitt…" at bounding box center [471, 260] width 856 height 277
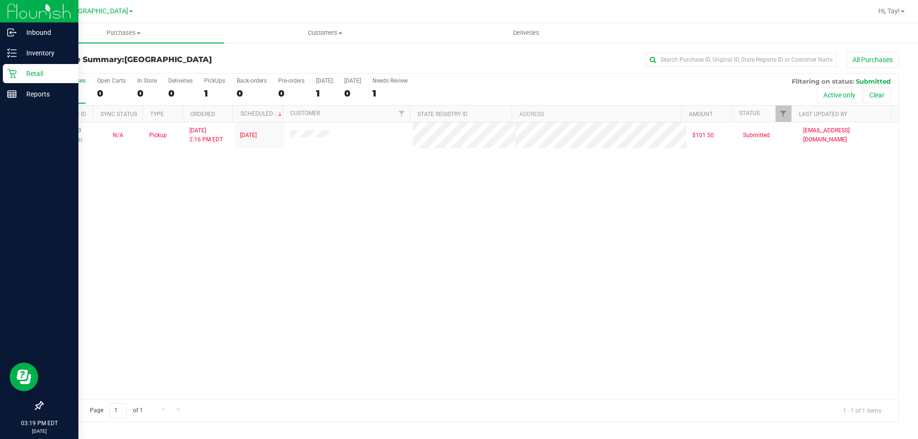
click at [19, 79] on div "Retail" at bounding box center [41, 73] width 76 height 19
click at [13, 79] on div "Retail" at bounding box center [41, 73] width 76 height 19
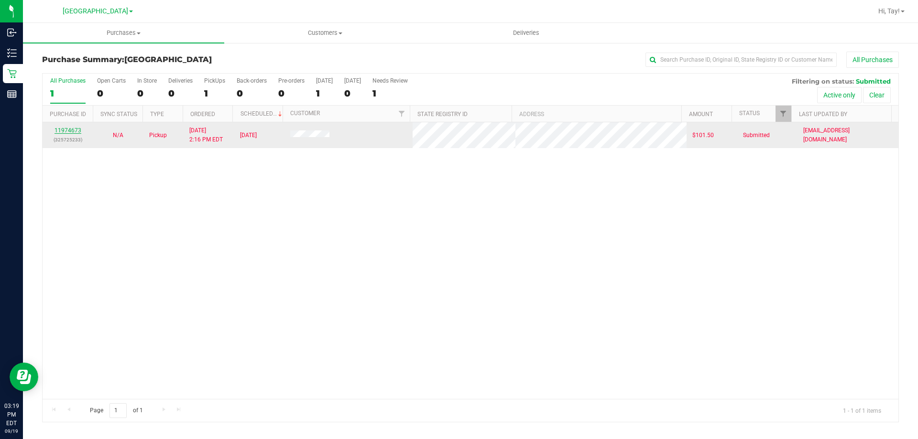
click at [73, 130] on link "11974673" at bounding box center [67, 130] width 27 height 7
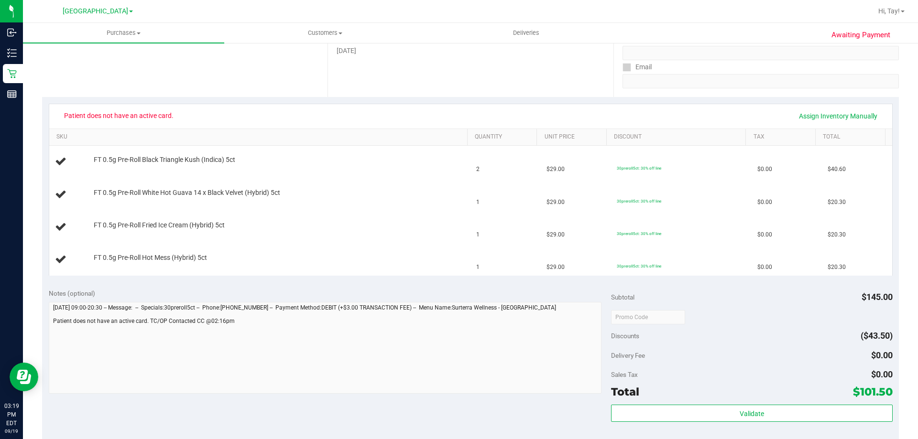
scroll to position [143, 0]
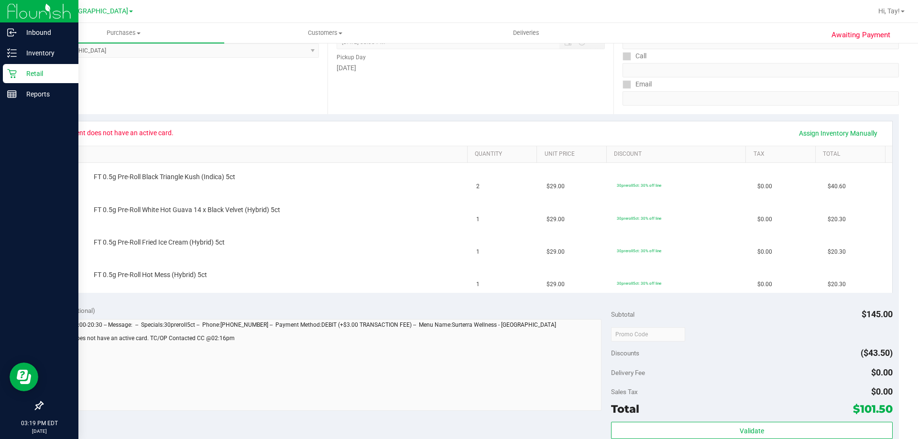
click at [19, 77] on p "Retail" at bounding box center [45, 73] width 57 height 11
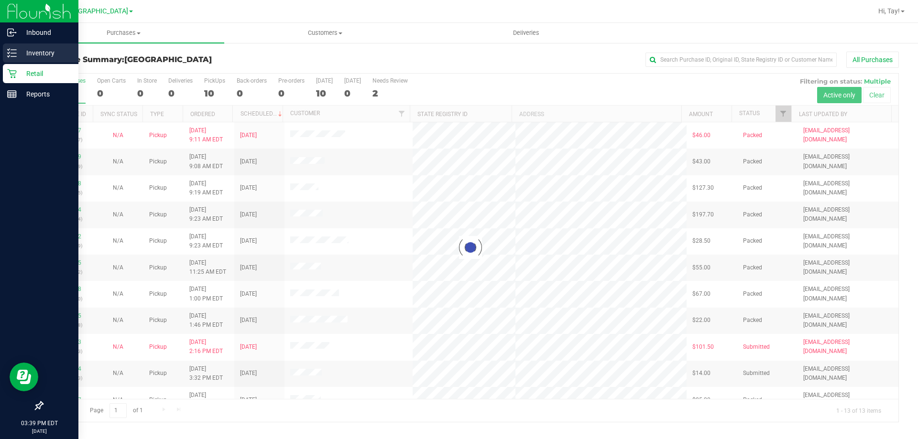
click at [30, 47] on p "Inventory" at bounding box center [45, 52] width 57 height 11
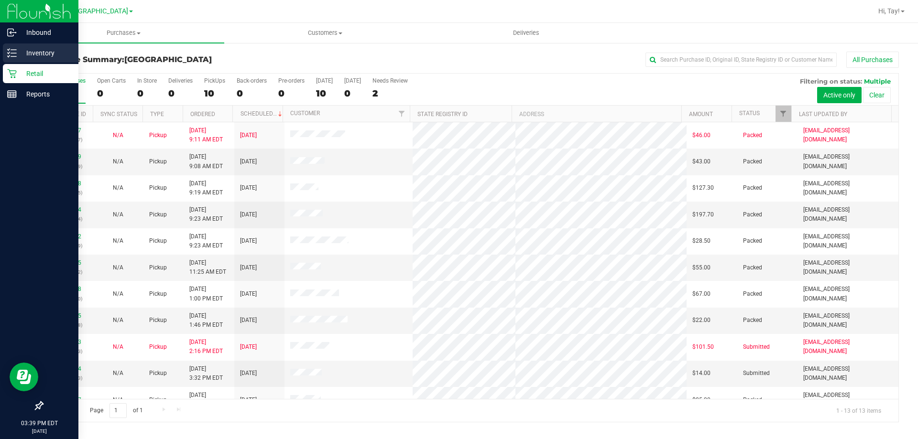
click at [33, 50] on p "Inventory" at bounding box center [45, 52] width 57 height 11
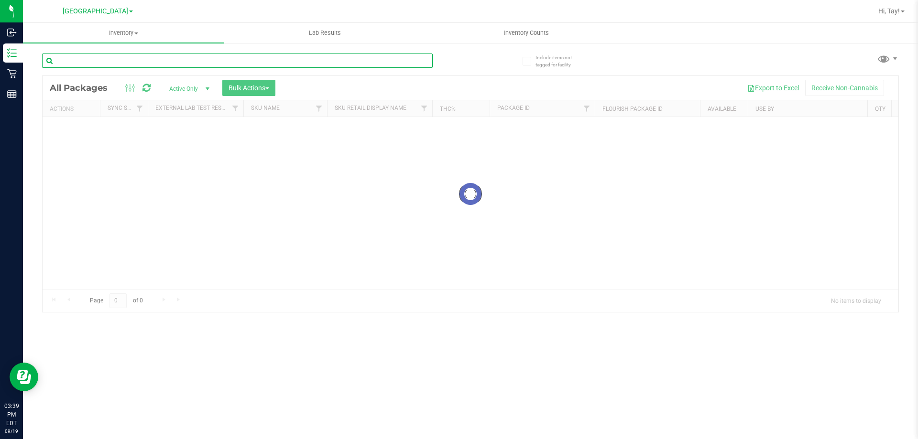
click at [256, 60] on input "text" at bounding box center [237, 61] width 390 height 14
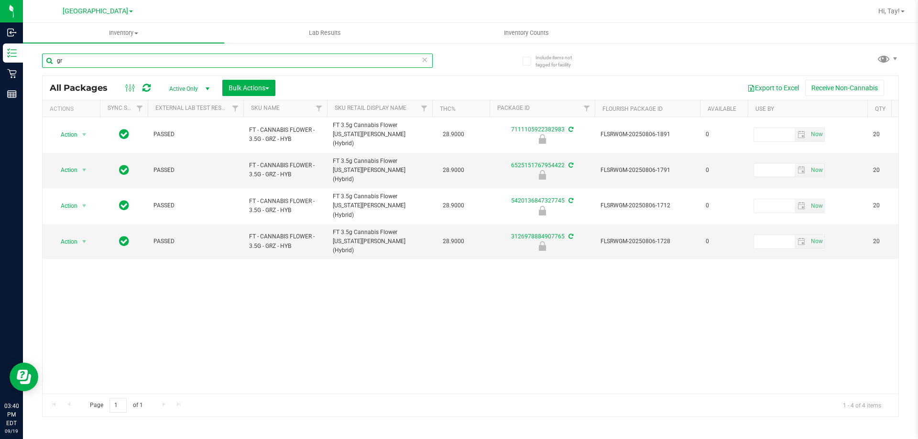
type input "g"
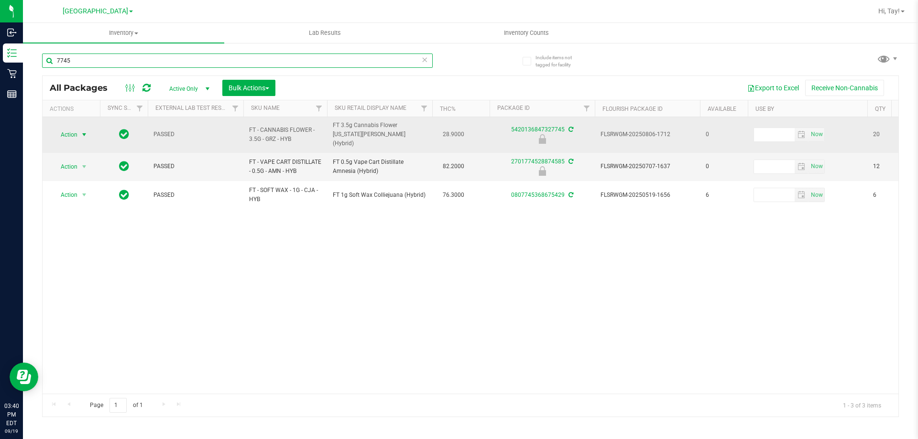
type input "7745"
click at [87, 131] on span "select" at bounding box center [84, 135] width 8 height 8
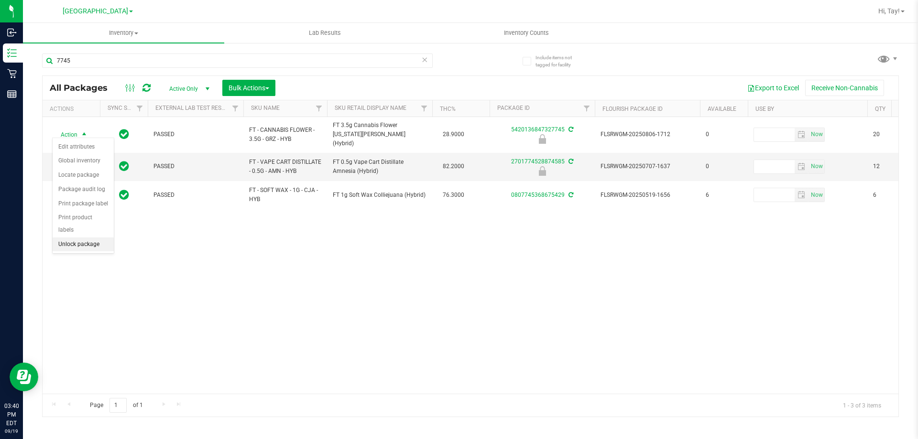
click at [93, 238] on li "Unlock package" at bounding box center [83, 245] width 61 height 14
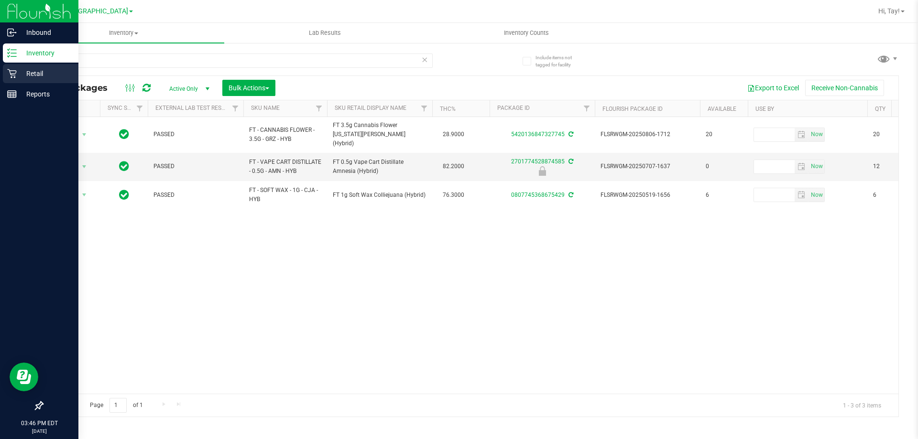
click at [20, 77] on p "Retail" at bounding box center [45, 73] width 57 height 11
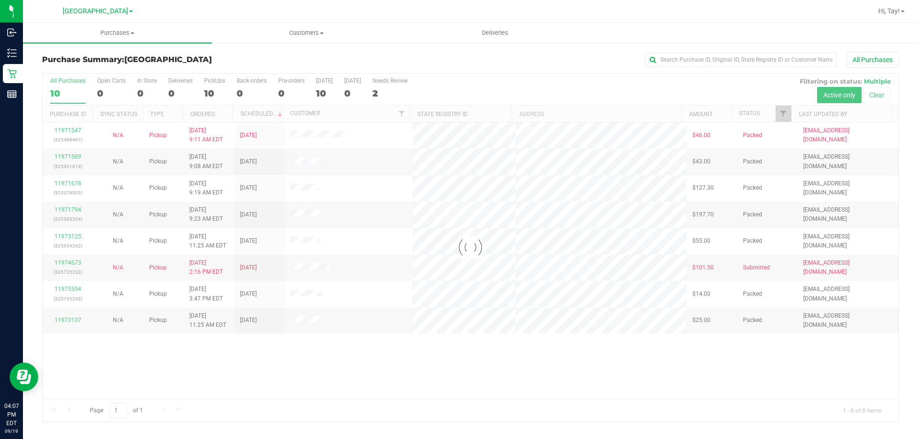
click at [410, 376] on div at bounding box center [471, 248] width 856 height 348
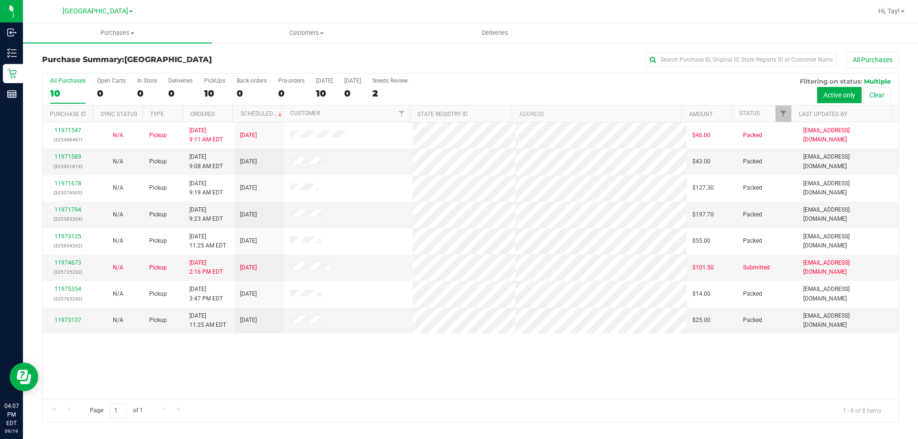
click at [489, 50] on div "Purchase Summary: Orange Park WC All Purchases All Purchases 10 Open Carts 0 In…" at bounding box center [470, 237] width 895 height 390
click at [578, 80] on div "All Purchases 10 Open Carts 0 In Store 0 Deliveries 0 PickUps 10 Back-orders 0 …" at bounding box center [471, 78] width 856 height 8
click at [642, 347] on div "11971547 (325488467) N/A Pickup 9/19/2025 9:11 AM EDT 9/19/2025 $46.00 Packed r…" at bounding box center [471, 260] width 856 height 277
click at [778, 116] on link "Filter" at bounding box center [783, 114] width 16 height 16
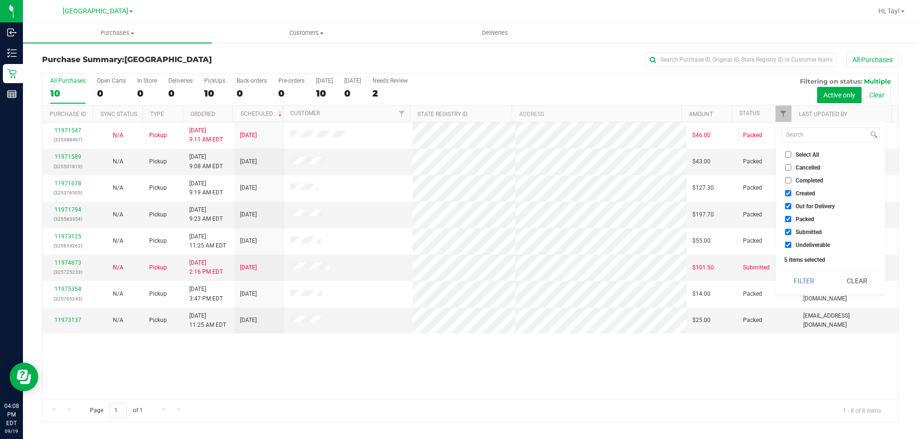
click at [803, 191] on span "Created" at bounding box center [805, 194] width 20 height 6
click at [791, 191] on input "Created" at bounding box center [788, 193] width 6 height 6
checkbox input "false"
click at [804, 207] on span "Out for Delivery" at bounding box center [814, 207] width 39 height 6
click at [791, 207] on input "Out for Delivery" at bounding box center [788, 206] width 6 height 6
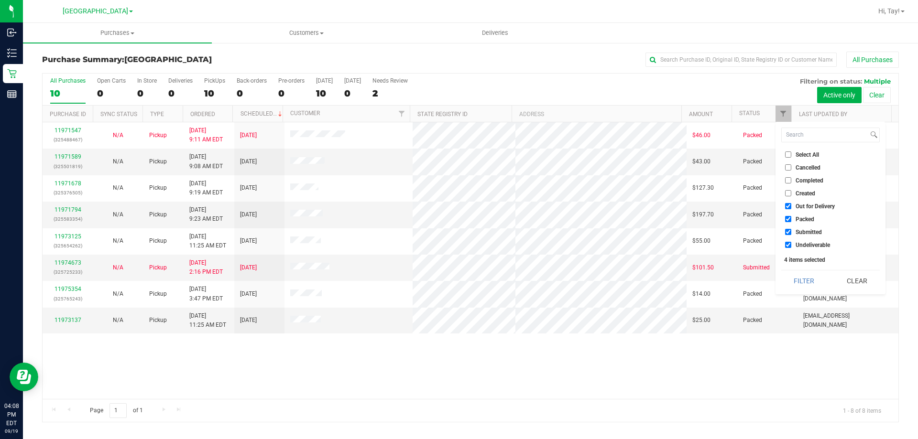
checkbox input "false"
click at [802, 220] on span "Packed" at bounding box center [804, 220] width 19 height 6
click at [791, 220] on input "Packed" at bounding box center [788, 219] width 6 height 6
checkbox input "false"
click at [802, 244] on span "Undeliverable" at bounding box center [812, 245] width 34 height 6
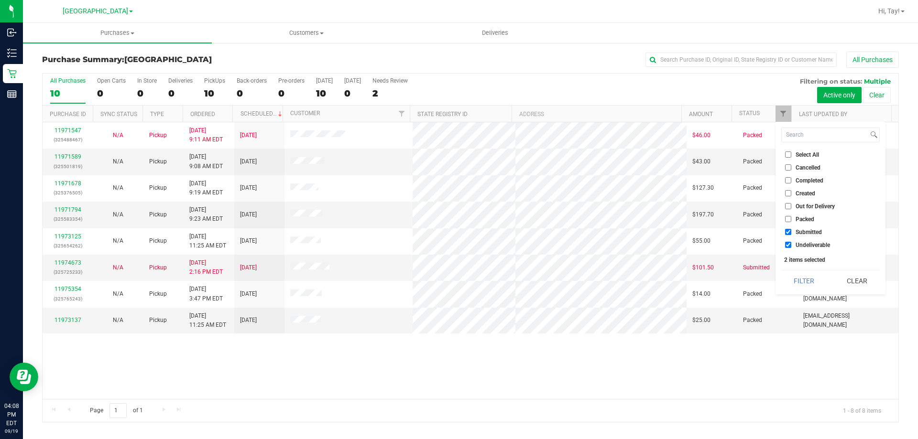
click at [791, 244] on input "Undeliverable" at bounding box center [788, 245] width 6 height 6
checkbox input "false"
click at [790, 281] on button "Filter" at bounding box center [804, 281] width 46 height 21
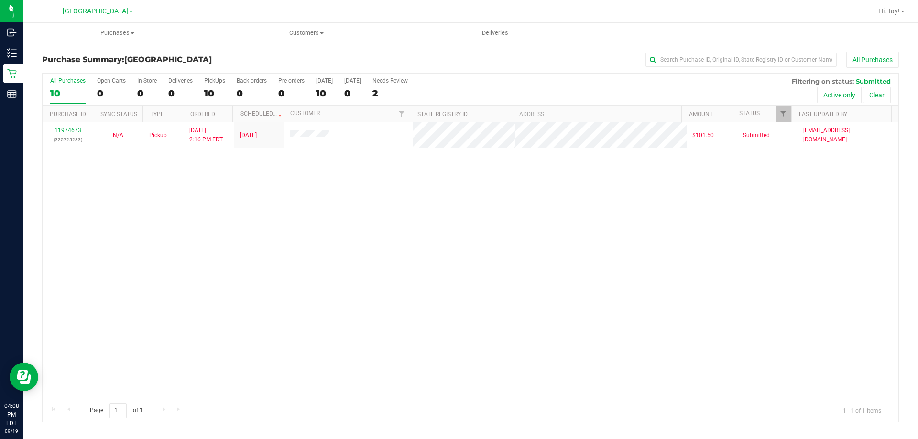
click at [441, 262] on div "11974673 (325725233) N/A Pickup 9/19/2025 2:16 PM EDT 9/19/2025 $101.50 Submitt…" at bounding box center [471, 260] width 856 height 277
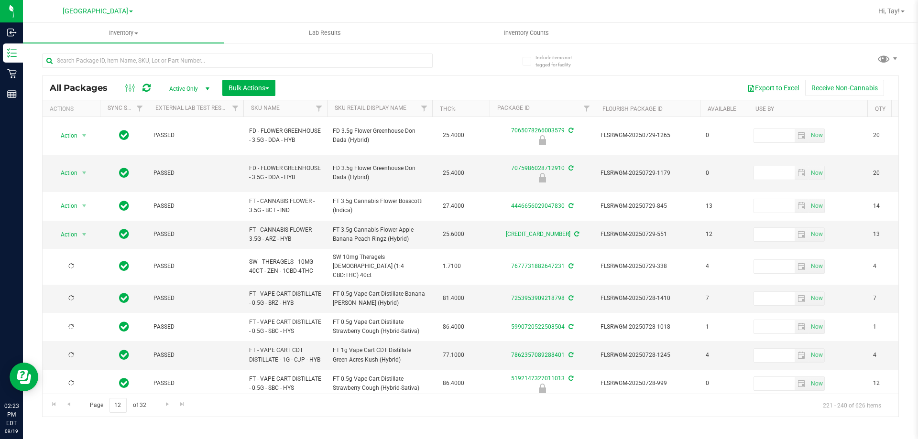
click at [412, 110] on th "Sku Retail Display Name" at bounding box center [379, 108] width 105 height 17
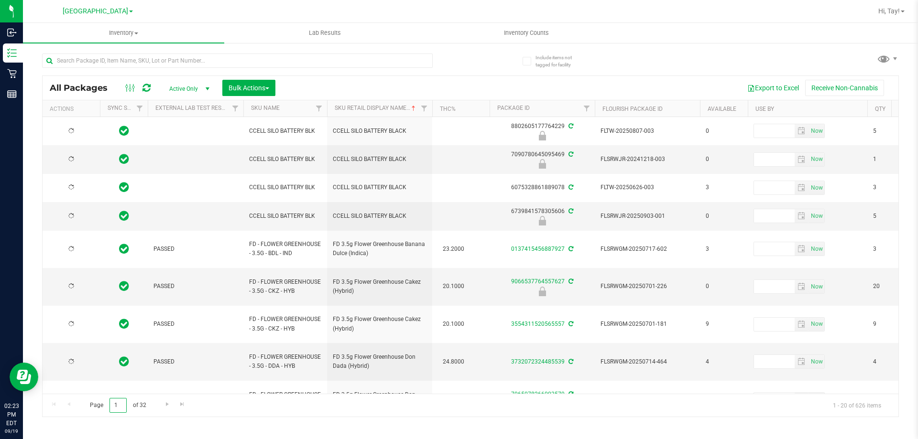
click at [119, 406] on input "1" at bounding box center [117, 405] width 17 height 15
type input "12"
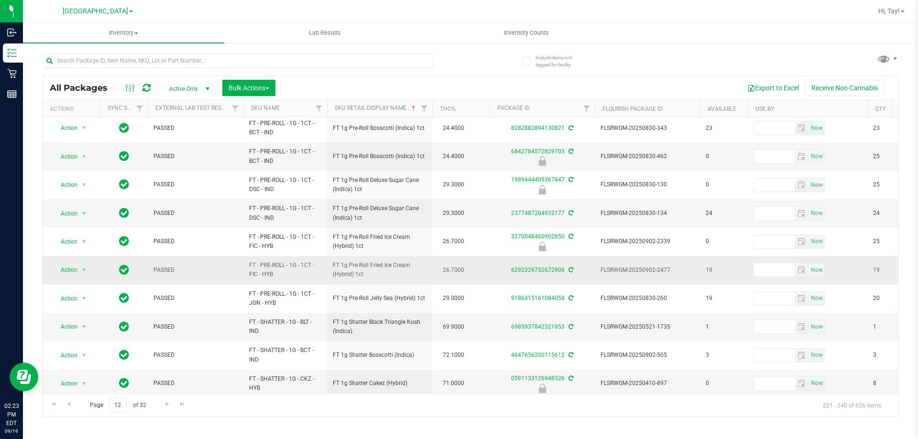
scroll to position [298, 0]
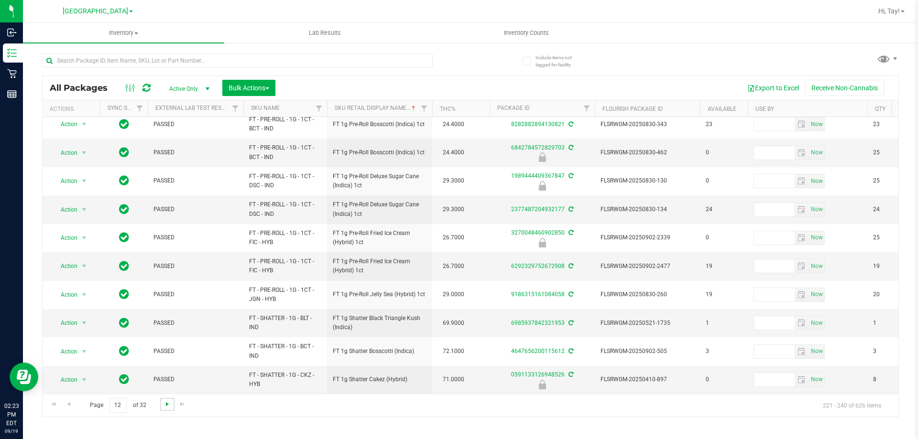
click at [164, 406] on span "Go to the next page" at bounding box center [167, 405] width 8 height 8
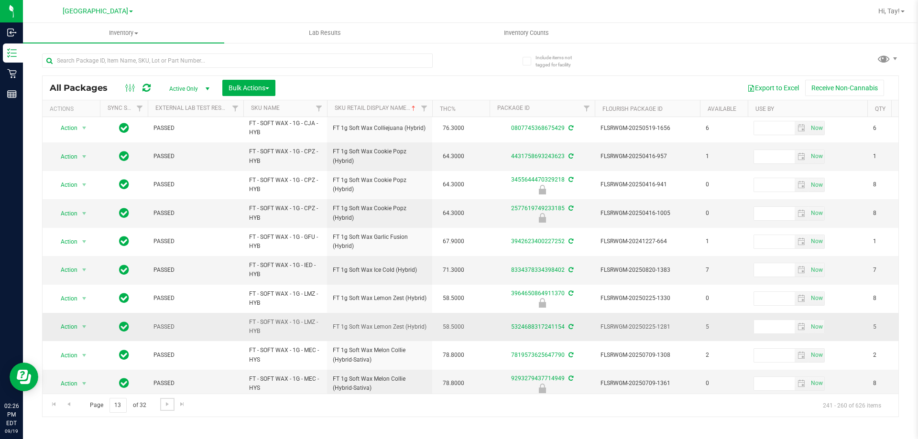
scroll to position [298, 0]
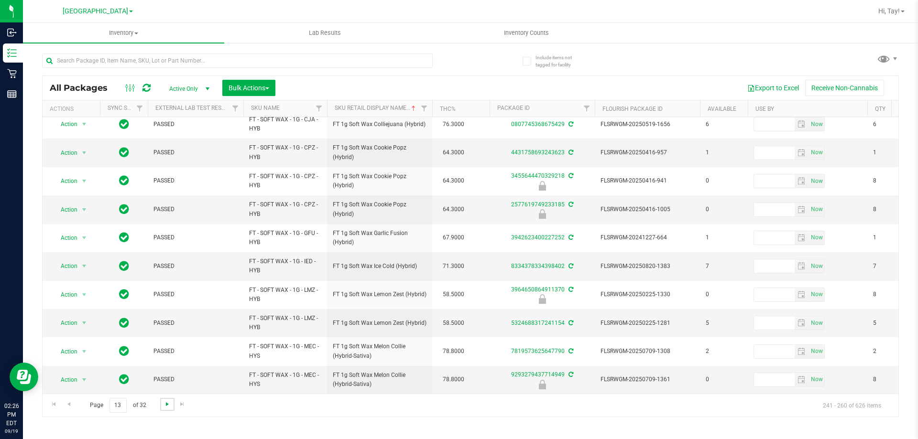
click at [165, 407] on span "Go to the next page" at bounding box center [167, 405] width 8 height 8
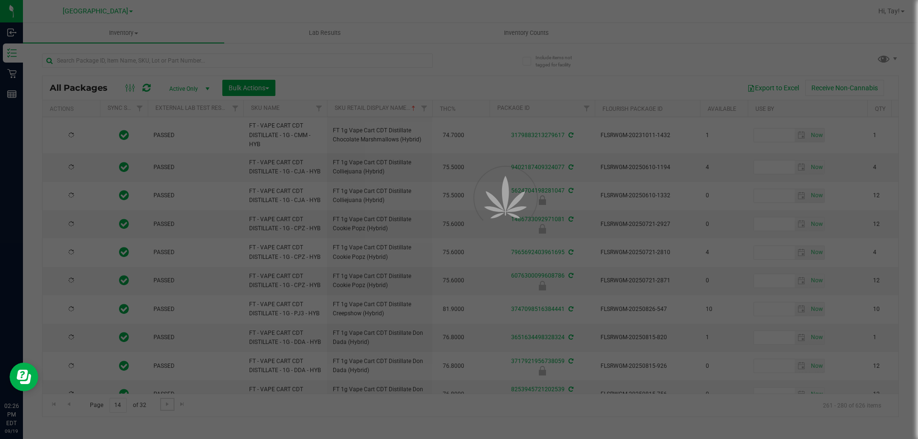
type input "2022-03-01"
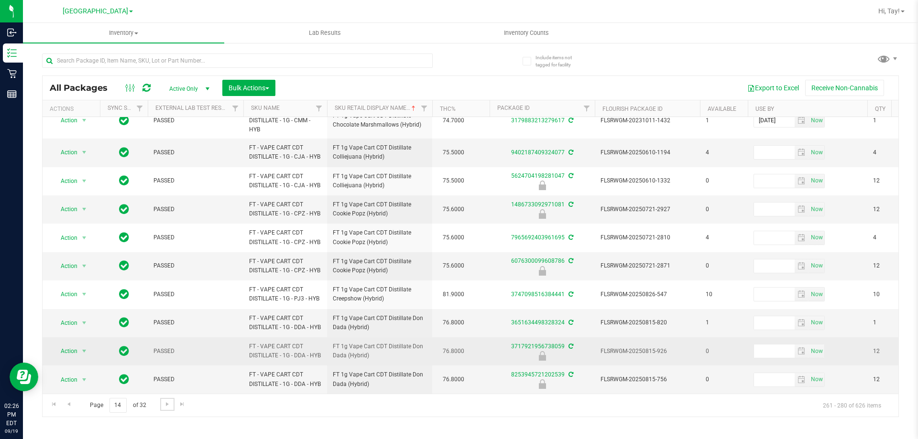
scroll to position [349, 0]
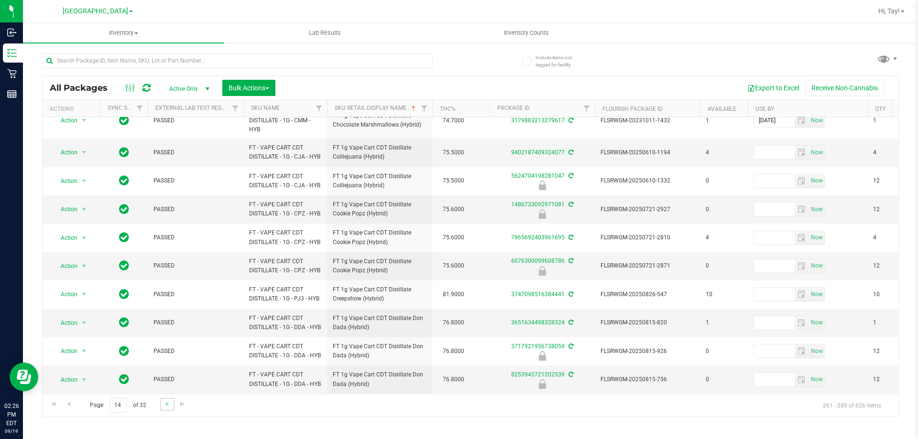
click at [165, 399] on link "Go to the next page" at bounding box center [167, 404] width 14 height 13
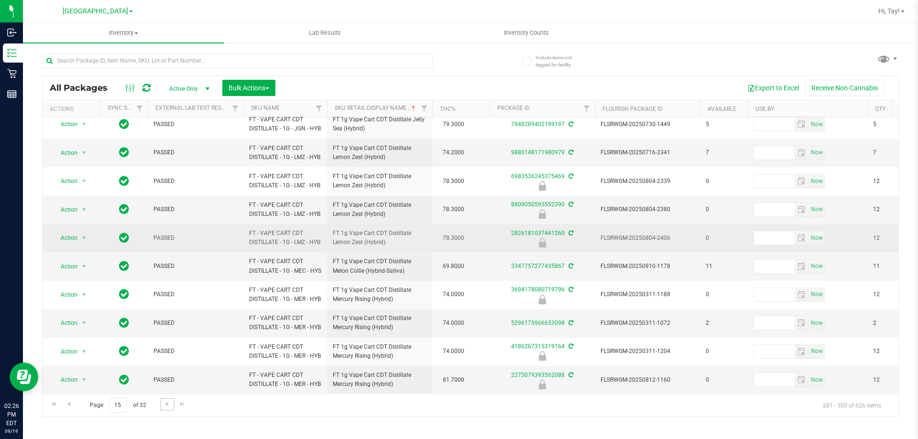
scroll to position [335, 0]
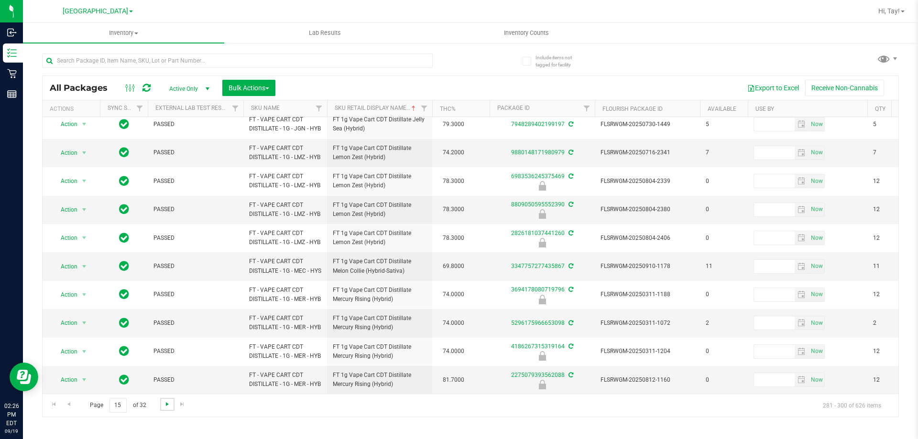
click at [169, 405] on span "Go to the next page" at bounding box center [167, 405] width 8 height 8
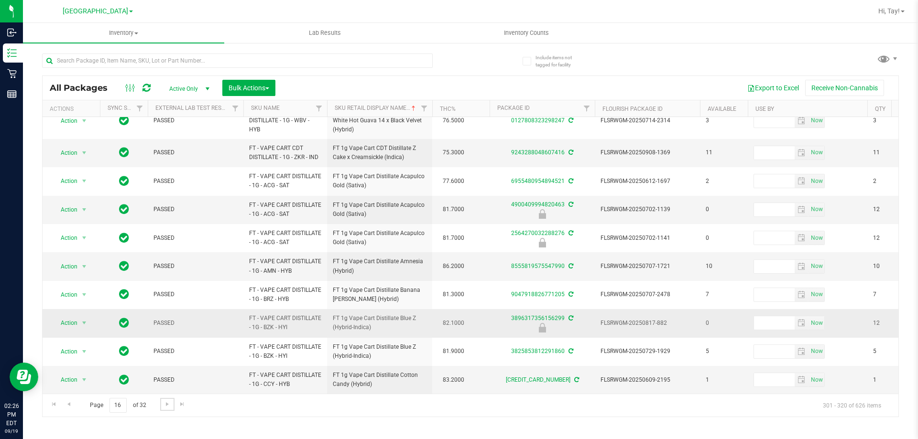
scroll to position [327, 0]
click at [167, 407] on span "Go to the next page" at bounding box center [167, 405] width 8 height 8
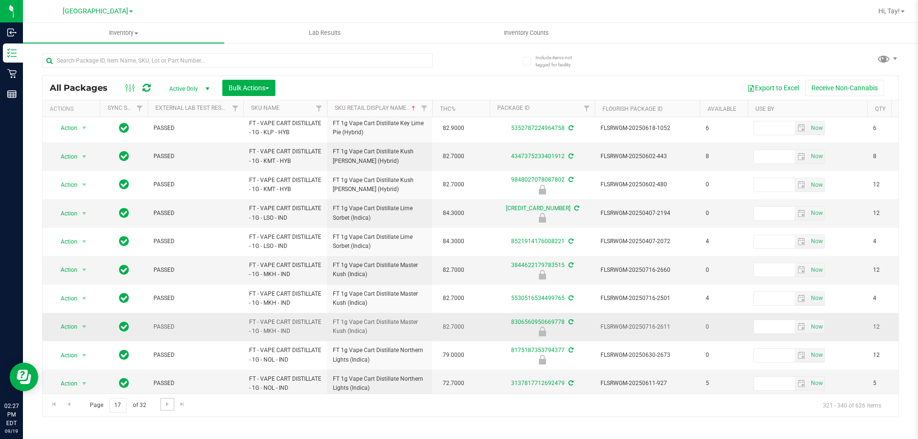
scroll to position [298, 0]
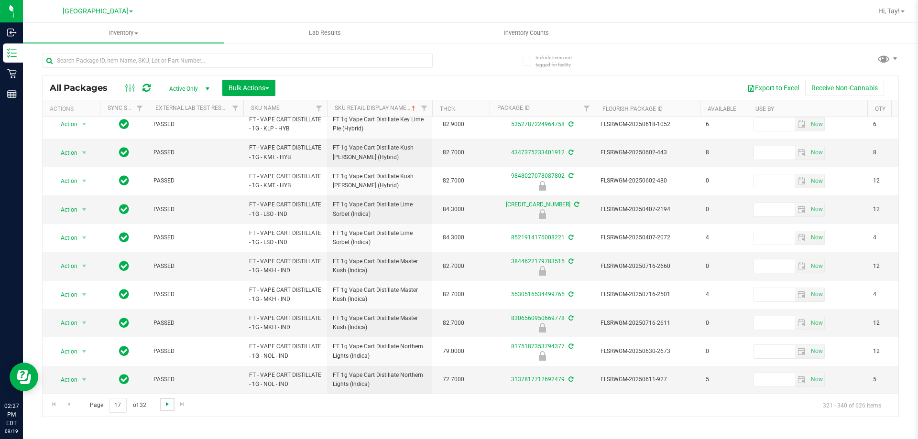
click at [165, 405] on span "Go to the next page" at bounding box center [167, 405] width 8 height 8
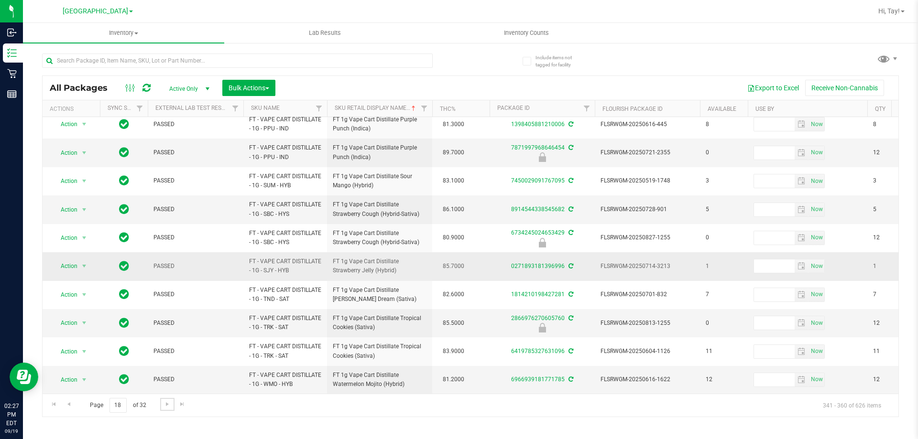
scroll to position [298, 0]
click at [167, 401] on span "Go to the next page" at bounding box center [167, 405] width 8 height 8
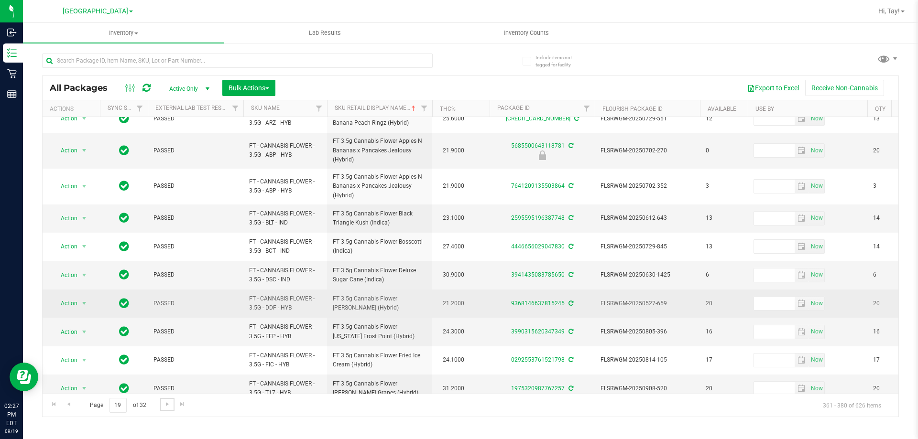
scroll to position [313, 0]
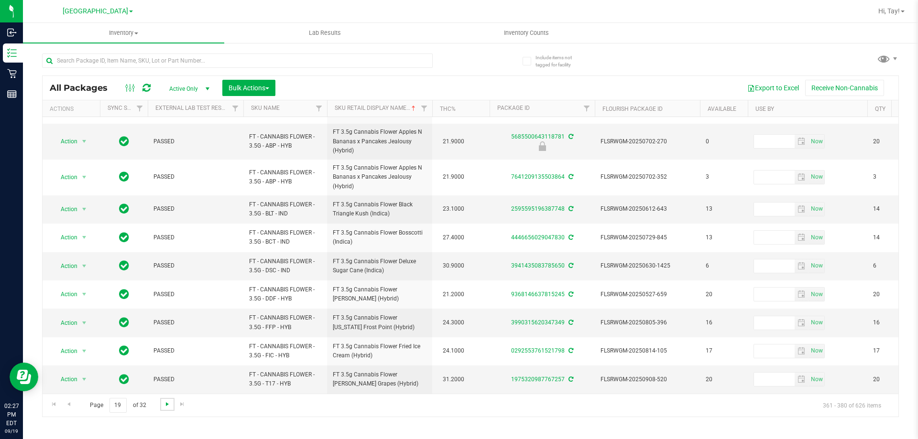
click at [166, 406] on span "Go to the next page" at bounding box center [167, 405] width 8 height 8
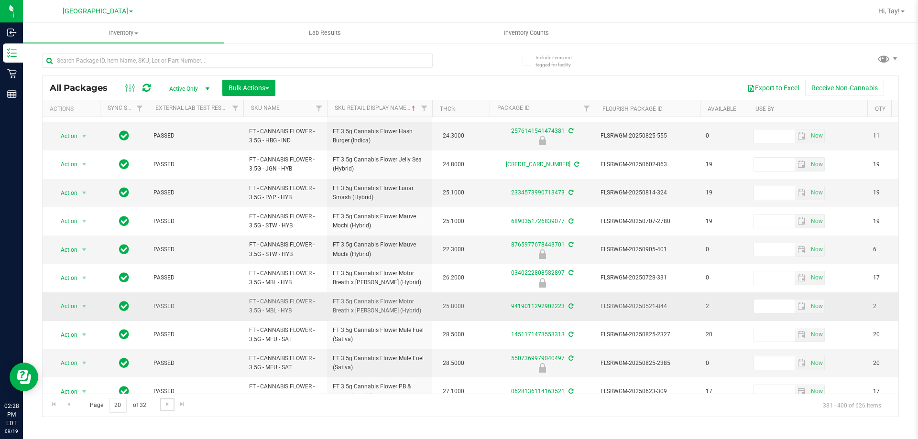
scroll to position [298, 0]
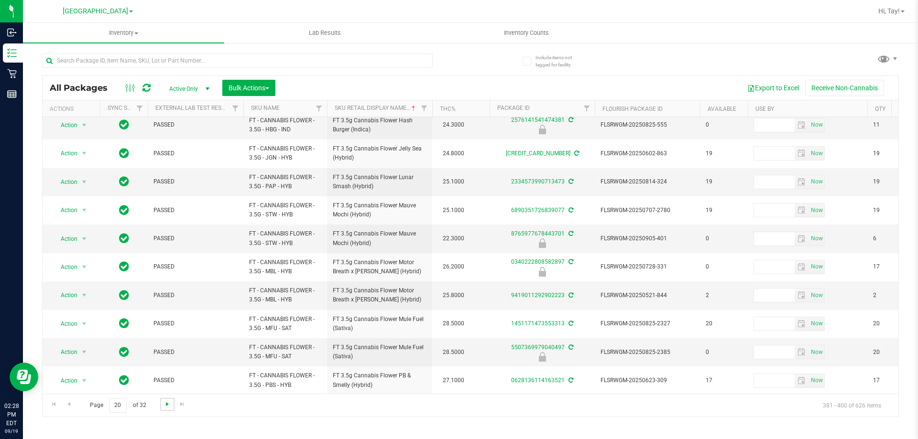
click at [170, 407] on span "Go to the next page" at bounding box center [167, 405] width 8 height 8
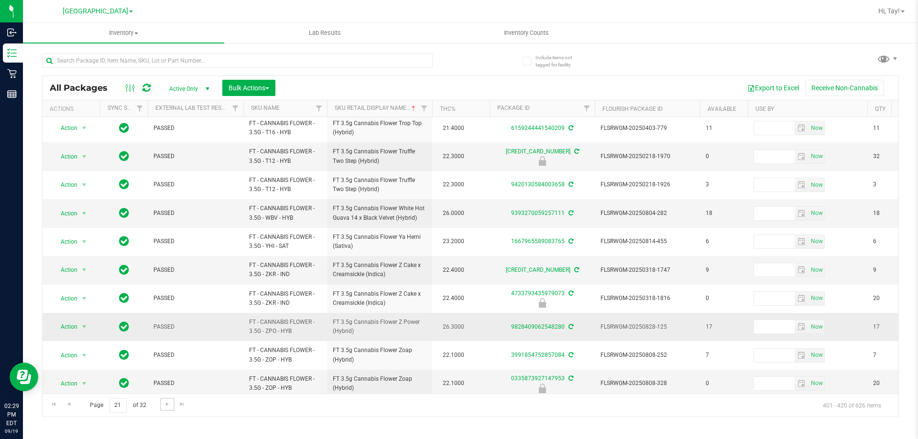
scroll to position [298, 0]
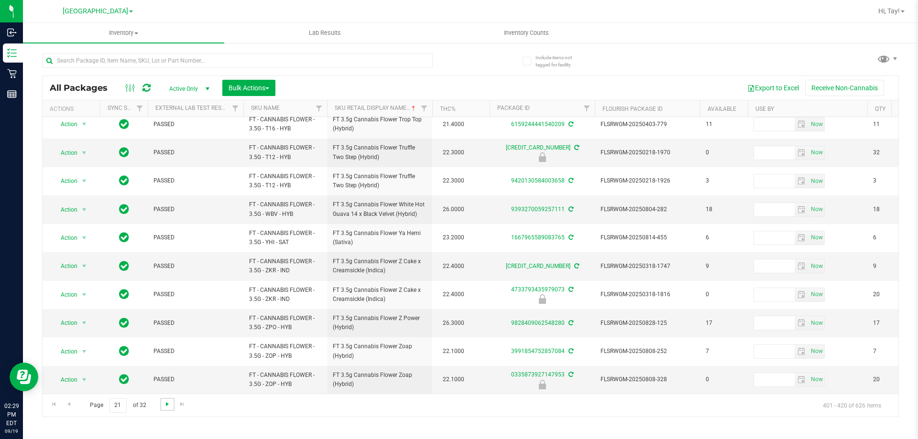
click at [163, 405] on span "Go to the next page" at bounding box center [167, 405] width 8 height 8
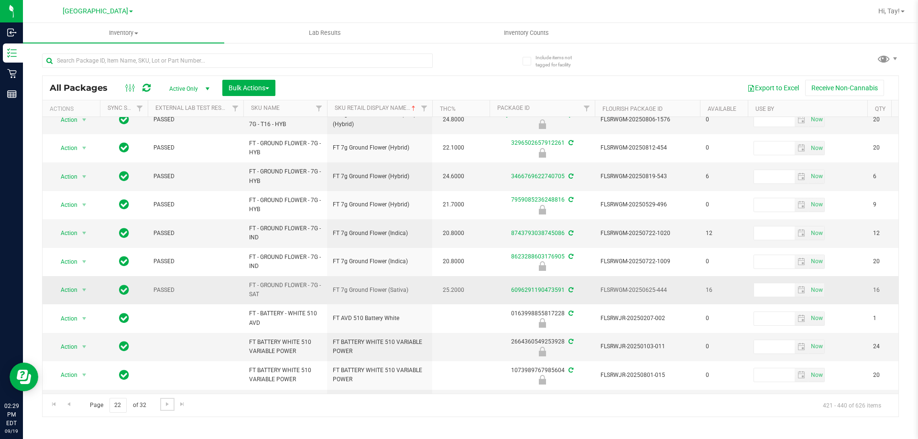
scroll to position [313, 0]
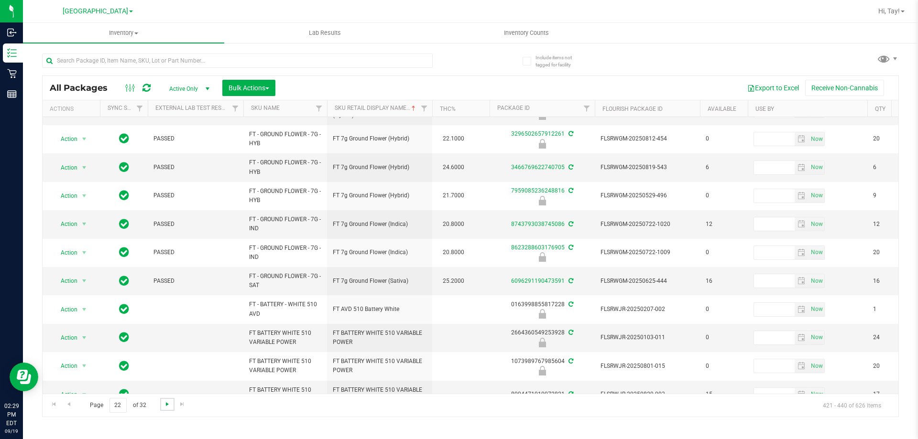
click at [167, 407] on span "Go to the next page" at bounding box center [167, 405] width 8 height 8
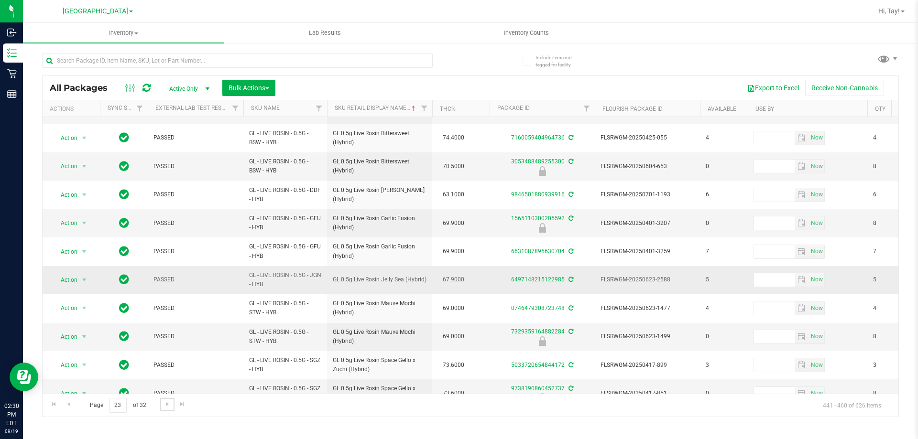
scroll to position [307, 0]
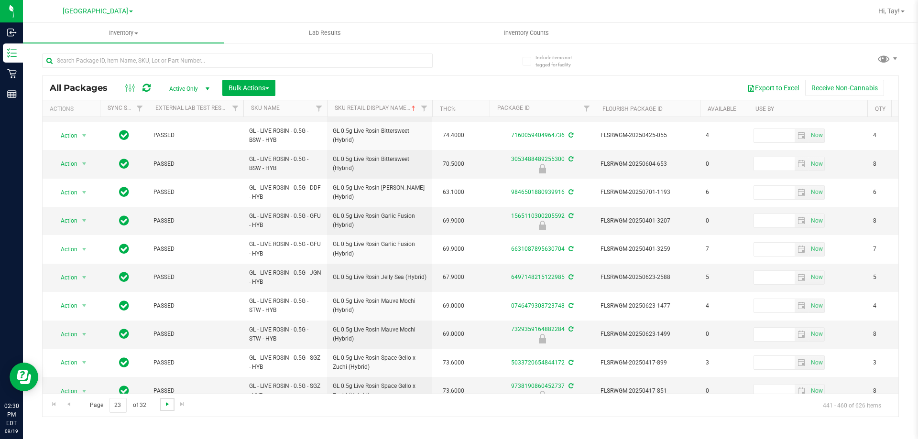
click at [167, 407] on span "Go to the next page" at bounding box center [167, 405] width 8 height 8
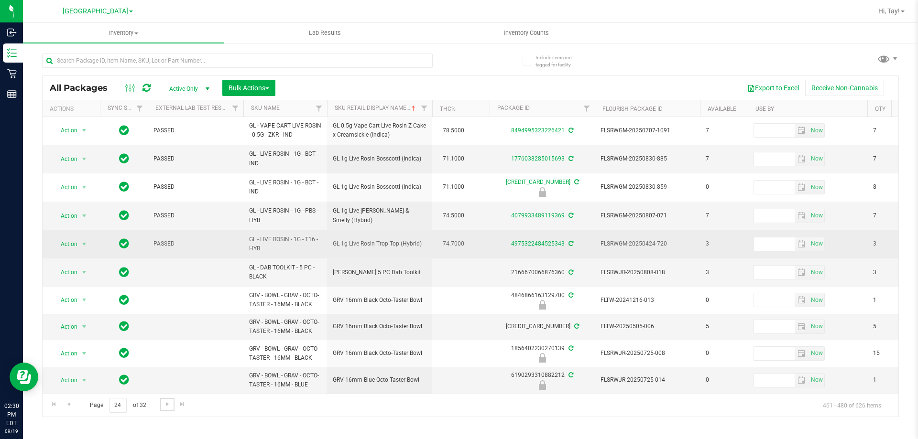
scroll to position [292, 0]
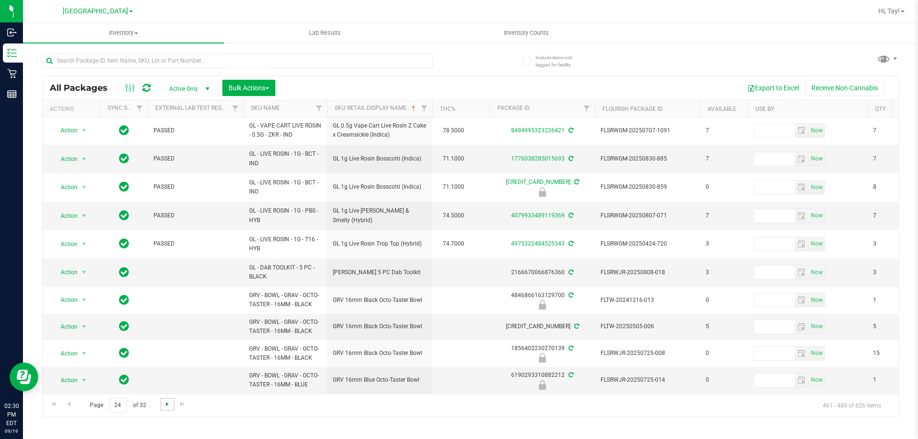
click at [168, 407] on span "Go to the next page" at bounding box center [167, 405] width 8 height 8
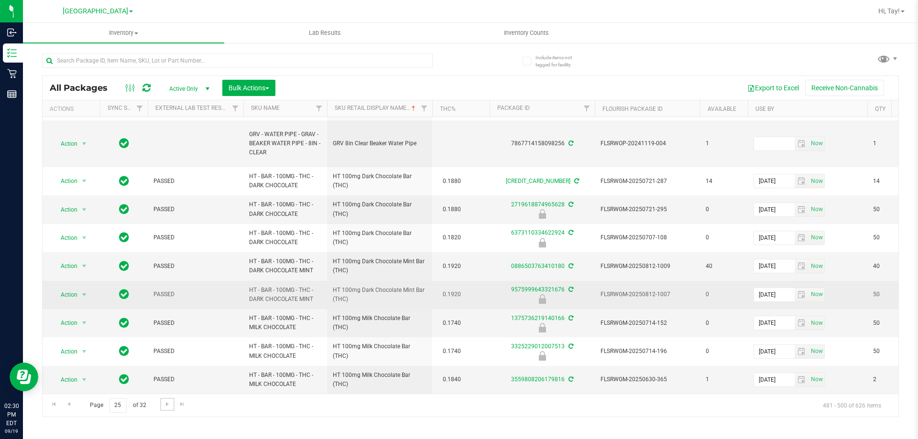
scroll to position [479, 0]
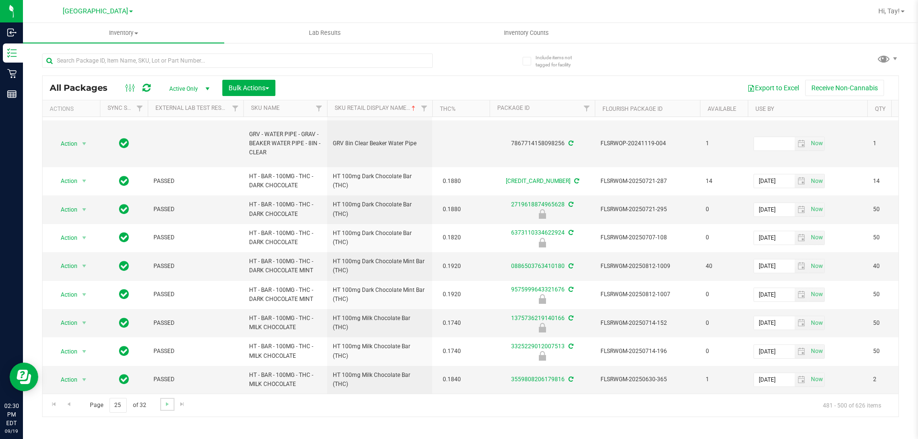
click at [162, 403] on link "Go to the next page" at bounding box center [167, 404] width 14 height 13
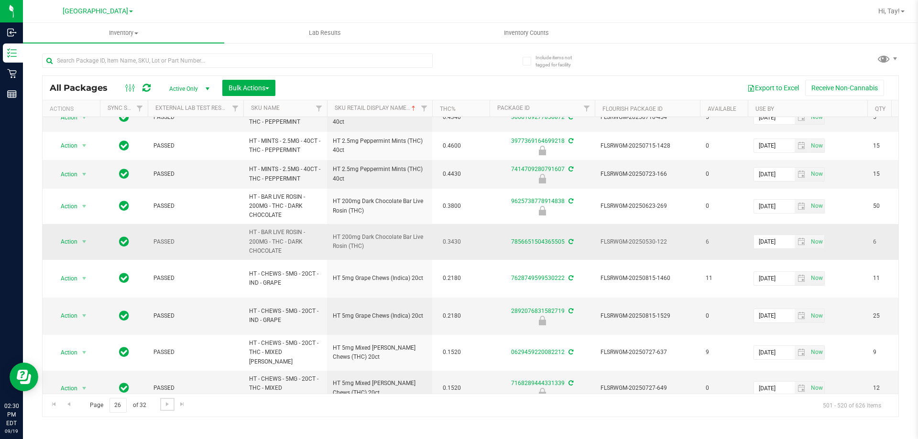
scroll to position [373, 0]
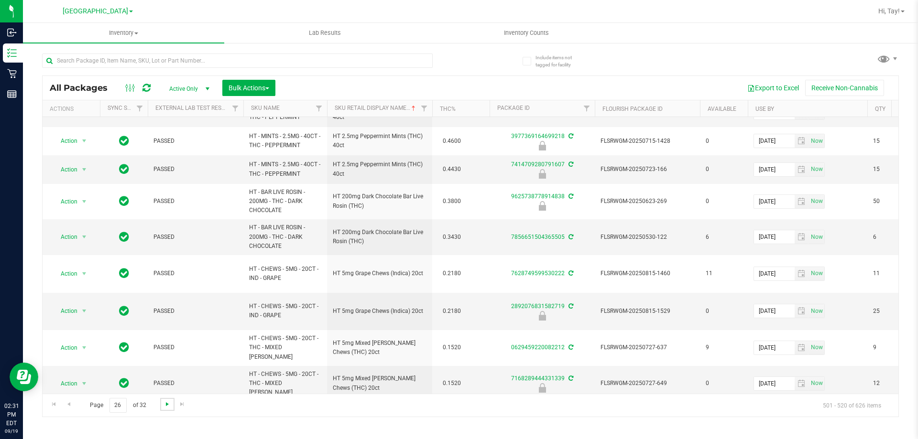
click at [163, 405] on span "Go to the next page" at bounding box center [167, 405] width 8 height 8
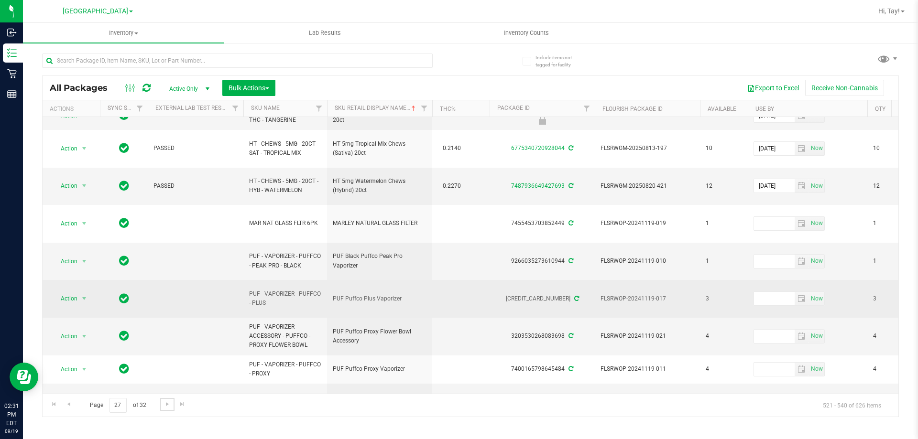
scroll to position [369, 0]
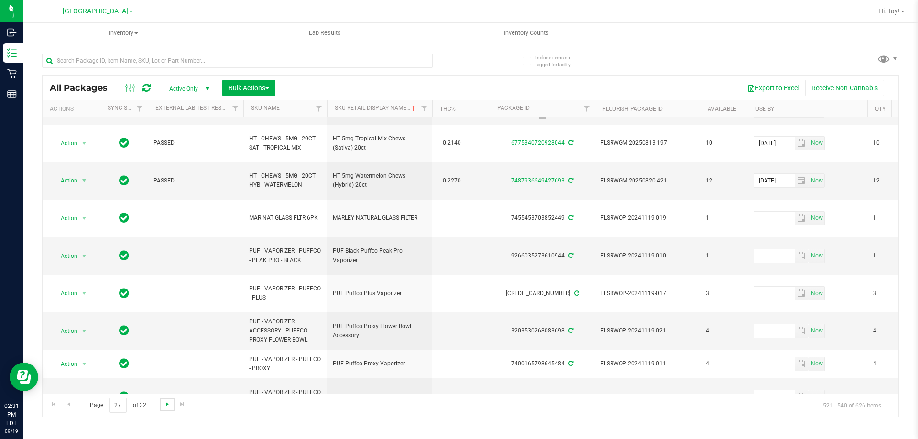
click at [163, 407] on span "Go to the next page" at bounding box center [167, 405] width 8 height 8
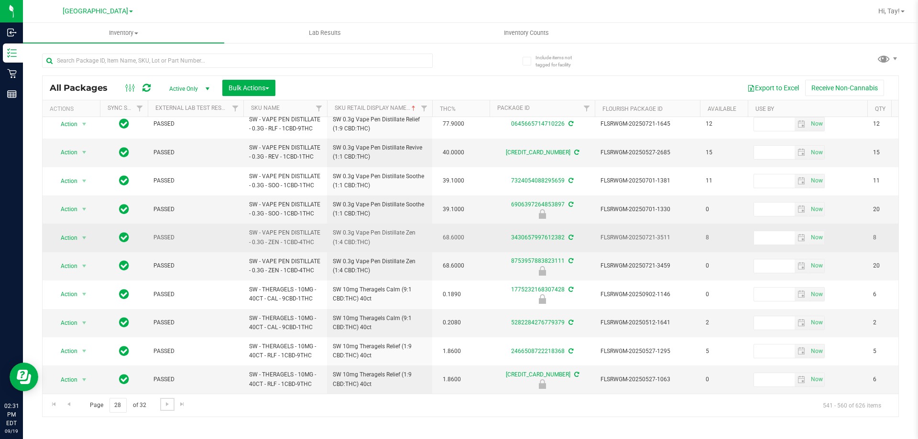
scroll to position [325, 0]
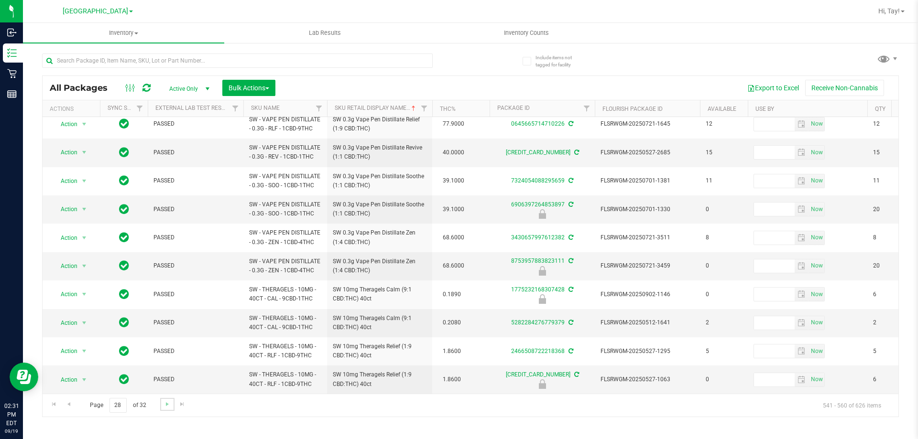
click at [164, 409] on link "Go to the next page" at bounding box center [167, 404] width 14 height 13
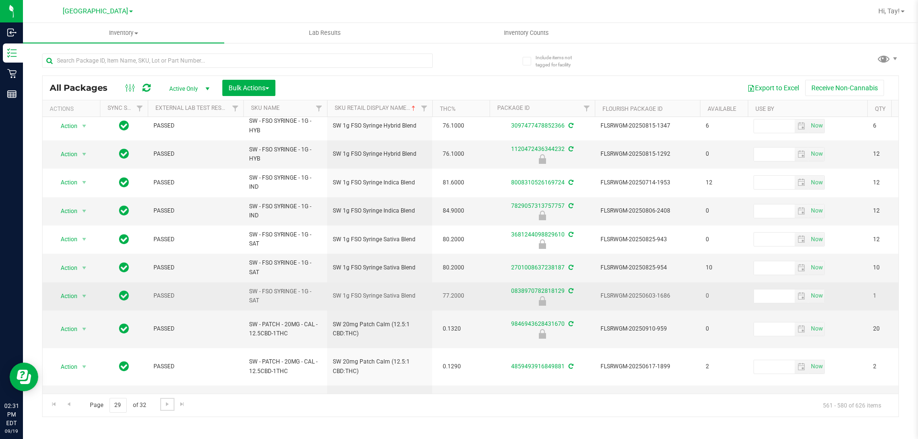
scroll to position [334, 0]
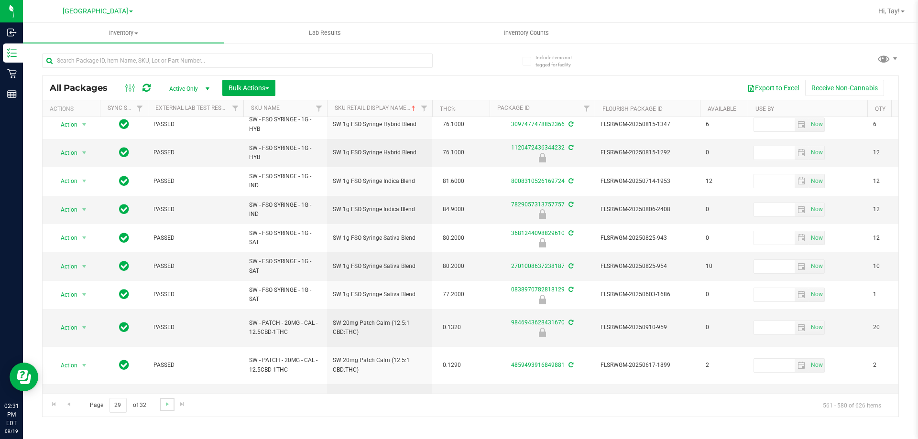
click at [172, 408] on link "Go to the next page" at bounding box center [167, 404] width 14 height 13
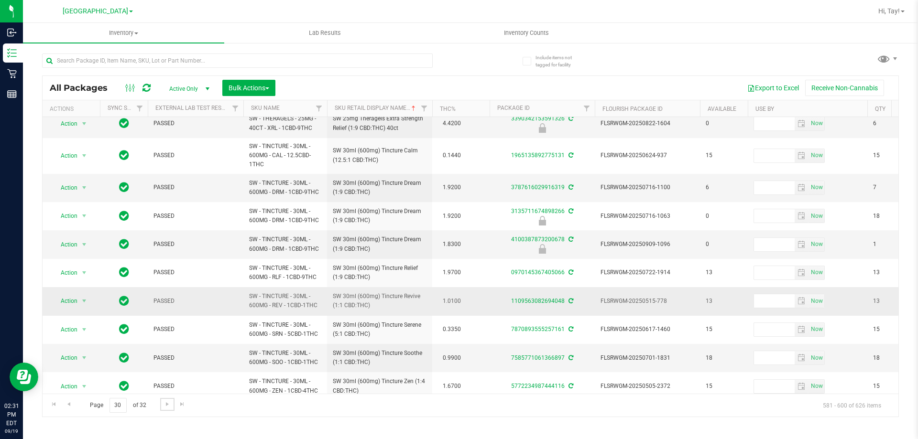
scroll to position [305, 0]
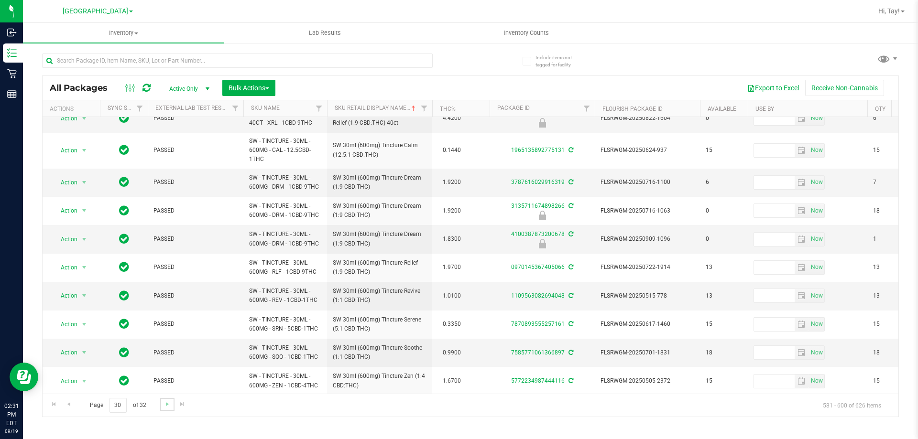
click at [162, 404] on link "Go to the next page" at bounding box center [167, 404] width 14 height 13
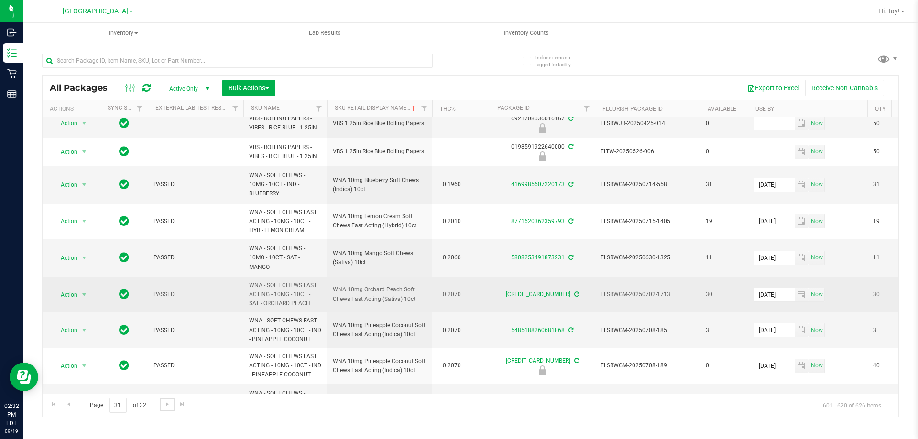
scroll to position [413, 0]
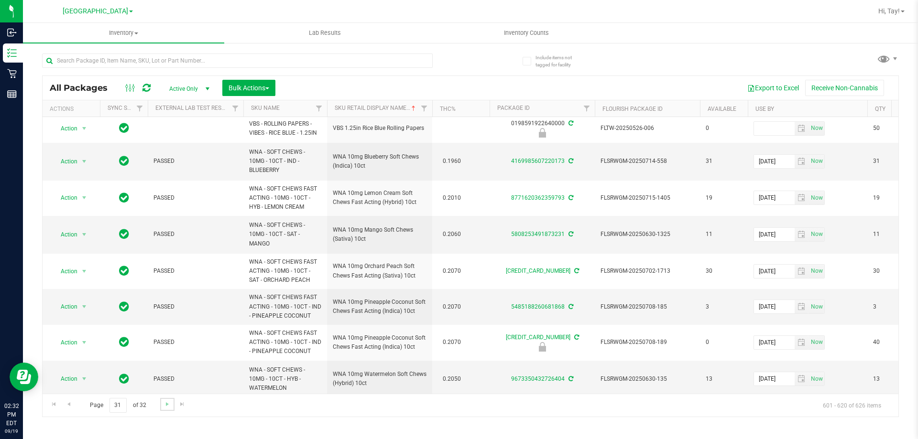
click at [160, 406] on link "Go to the next page" at bounding box center [167, 404] width 14 height 13
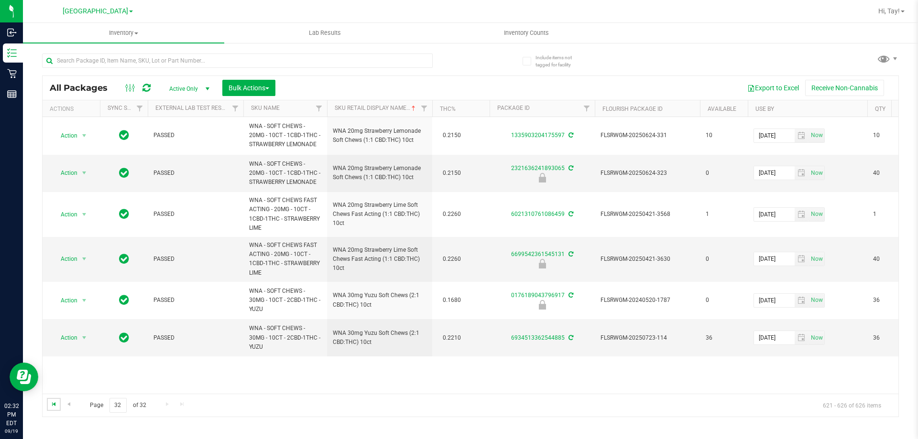
click at [55, 406] on span "Go to the first page" at bounding box center [54, 405] width 8 height 8
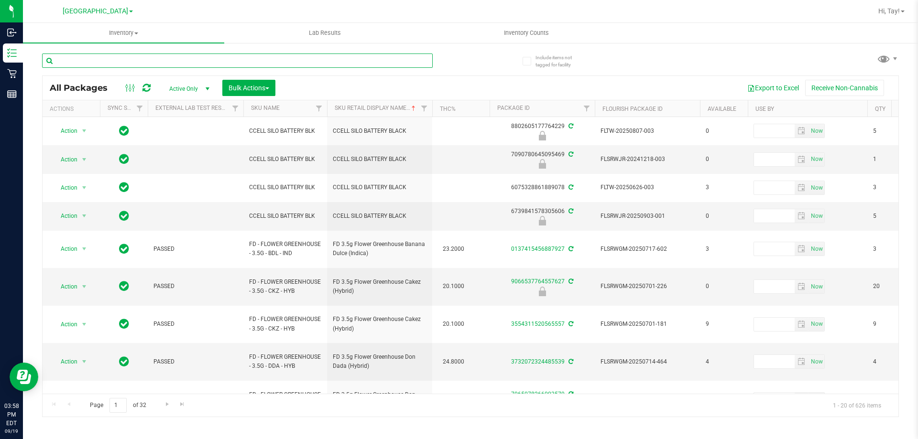
click at [144, 55] on input "text" at bounding box center [237, 61] width 390 height 14
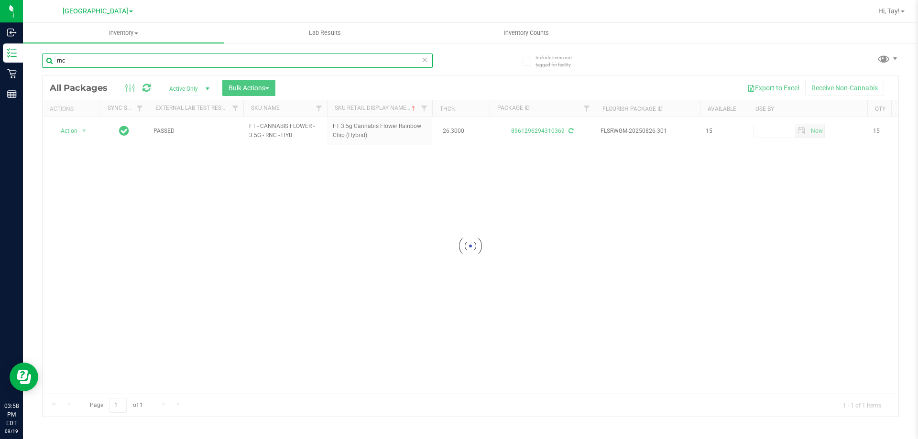
type input "rnc"
click at [530, 133] on div at bounding box center [471, 246] width 856 height 341
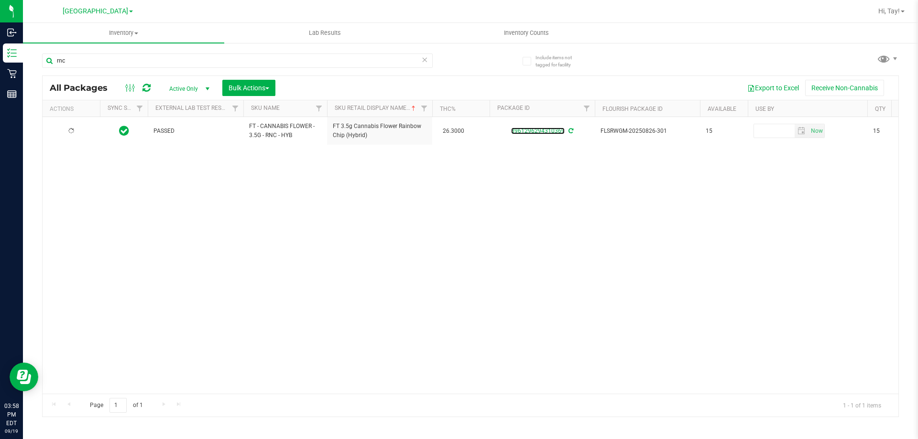
click at [531, 133] on link "8961296294310369" at bounding box center [538, 131] width 54 height 7
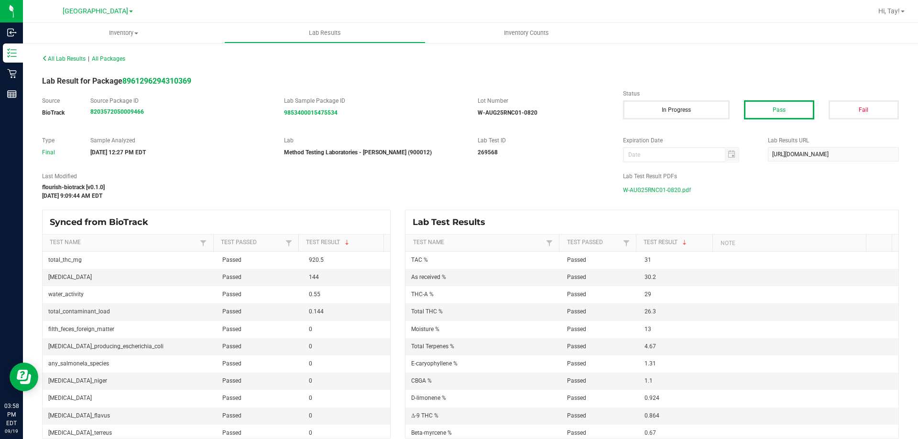
click at [668, 190] on span "W-AUG25RNC01-0820.pdf" at bounding box center [657, 190] width 68 height 14
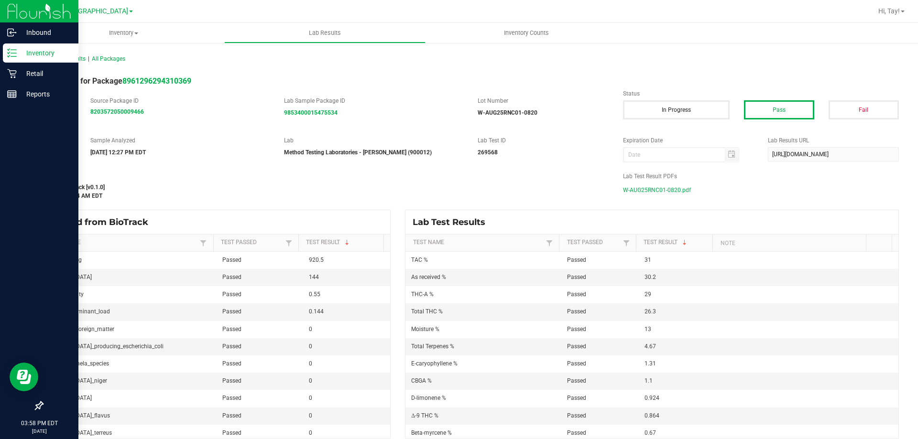
click at [25, 54] on p "Inventory" at bounding box center [45, 52] width 57 height 11
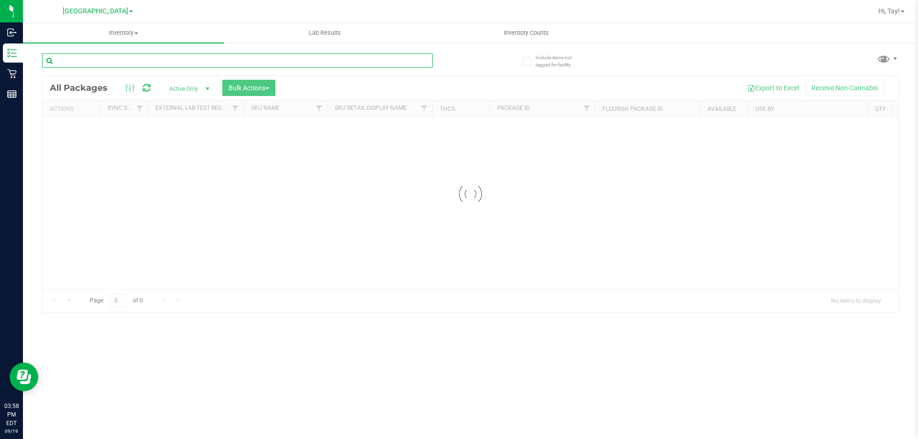
click at [117, 60] on input "text" at bounding box center [237, 61] width 390 height 14
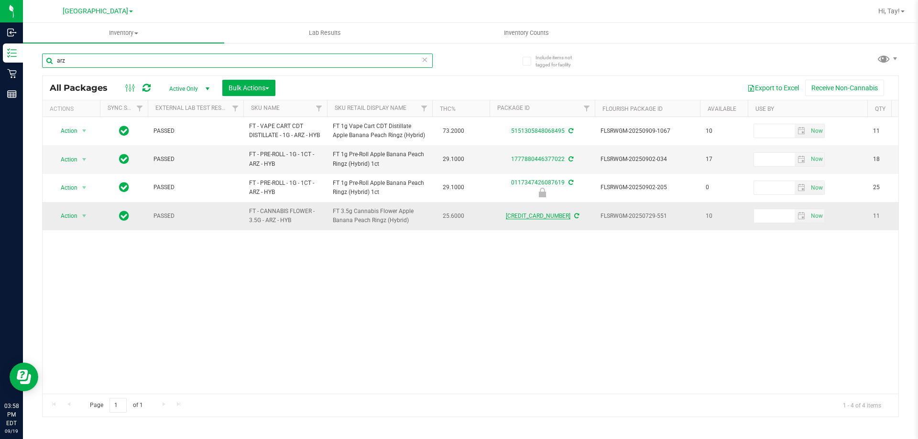
type input "arz"
click at [531, 215] on link "[CREDIT_CARD_NUMBER]" at bounding box center [538, 216] width 65 height 7
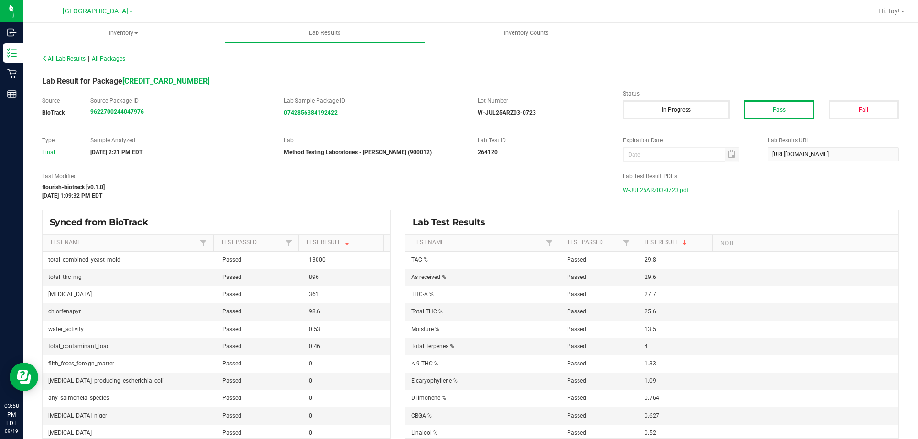
click at [644, 192] on span "W-JUL25ARZ03-0723.pdf" at bounding box center [655, 190] width 65 height 14
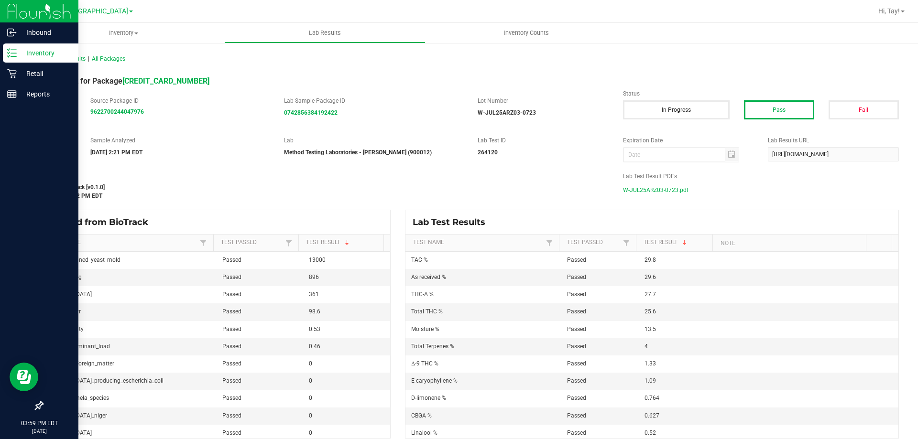
click at [21, 54] on p "Inventory" at bounding box center [45, 52] width 57 height 11
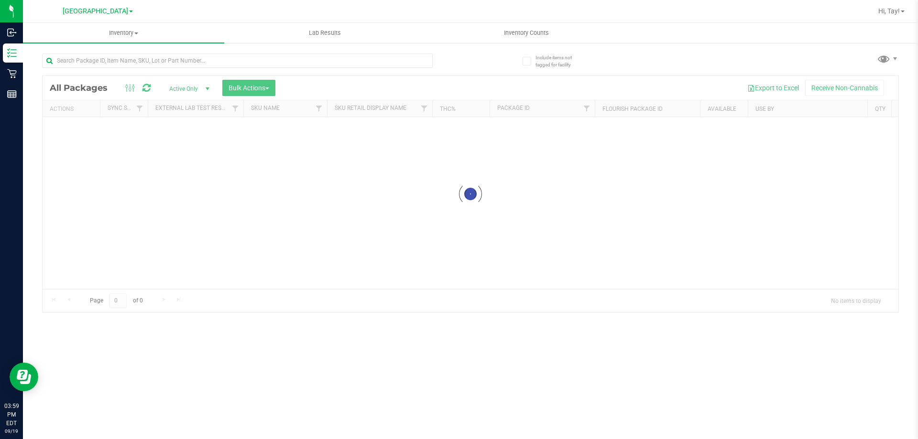
click at [276, 141] on div at bounding box center [471, 194] width 856 height 236
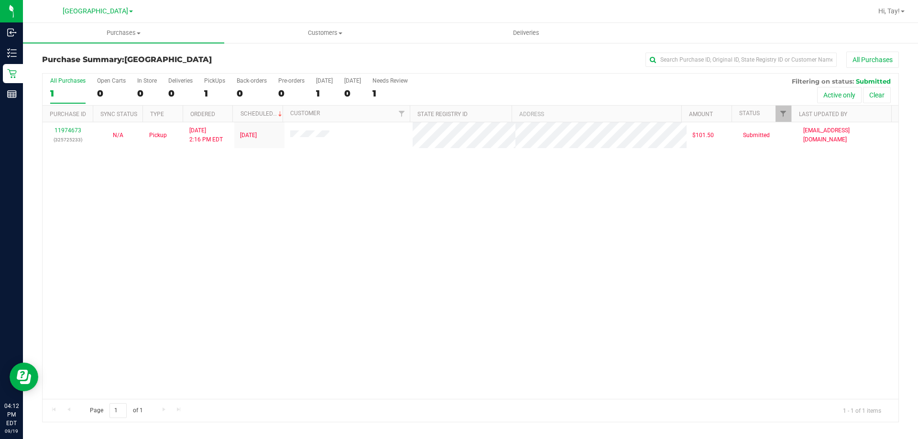
drag, startPoint x: 334, startPoint y: 155, endPoint x: 329, endPoint y: 165, distance: 10.9
click at [331, 161] on div "11974673 (325725233) N/A Pickup [DATE] 2:16 PM EDT 9/19/2025 $101.50 Submitted …" at bounding box center [471, 260] width 856 height 277
click at [336, 187] on div "11974673 (325725233) N/A Pickup [DATE] 2:16 PM EDT 9/19/2025 $101.50 Submitted …" at bounding box center [471, 260] width 856 height 277
click at [268, 386] on div "11974673 (325725233) N/A Pickup [DATE] 2:16 PM EDT 9/19/2025 $101.50 Submitted …" at bounding box center [471, 260] width 856 height 277
click at [314, 318] on div "11974673 (325725233) N/A Pickup [DATE] 2:16 PM EDT 9/19/2025 $101.50 Submitted …" at bounding box center [471, 260] width 856 height 277
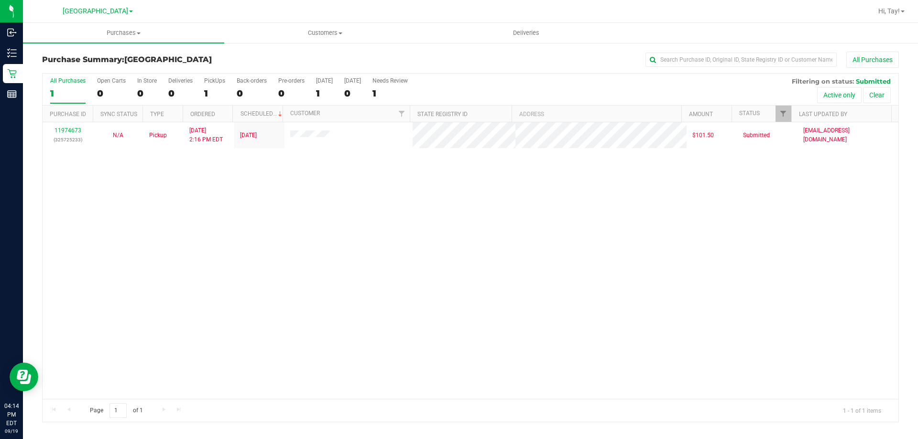
click at [220, 240] on div "11974673 (325725233) N/A Pickup [DATE] 2:16 PM EDT 9/19/2025 $101.50 Submitted …" at bounding box center [471, 260] width 856 height 277
click at [284, 175] on div "11974673 (325725233) N/A Pickup [DATE] 2:16 PM EDT 9/19/2025 $101.50 Submitted …" at bounding box center [471, 260] width 856 height 277
click at [399, 248] on div "11974673 (325725233) N/A Pickup [DATE] 2:16 PM EDT 9/19/2025 $101.50 Submitted …" at bounding box center [471, 260] width 856 height 277
click at [218, 266] on div "11974673 (325725233) N/A Pickup [DATE] 2:16 PM EDT 9/19/2025 $101.50 Submitted …" at bounding box center [471, 260] width 856 height 277
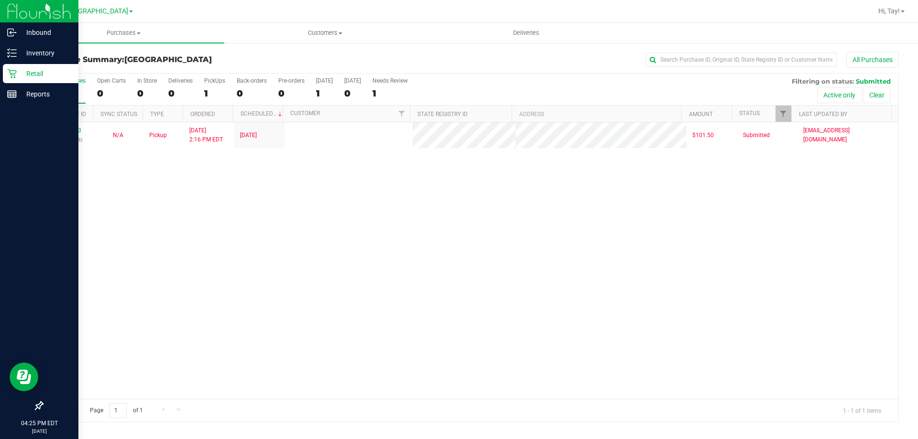
click at [12, 76] on icon at bounding box center [12, 74] width 10 height 10
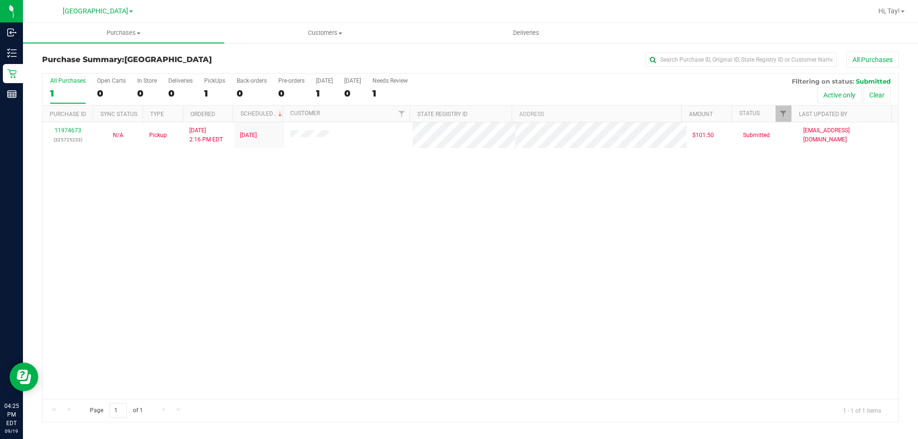
drag, startPoint x: 355, startPoint y: 192, endPoint x: 360, endPoint y: 192, distance: 5.7
click at [356, 192] on div "11974673 (325725233) N/A Pickup [DATE] 2:16 PM EDT 9/19/2025 $101.50 Submitted …" at bounding box center [471, 260] width 856 height 277
click at [895, 7] on span "Hi, Tay!" at bounding box center [889, 11] width 22 height 8
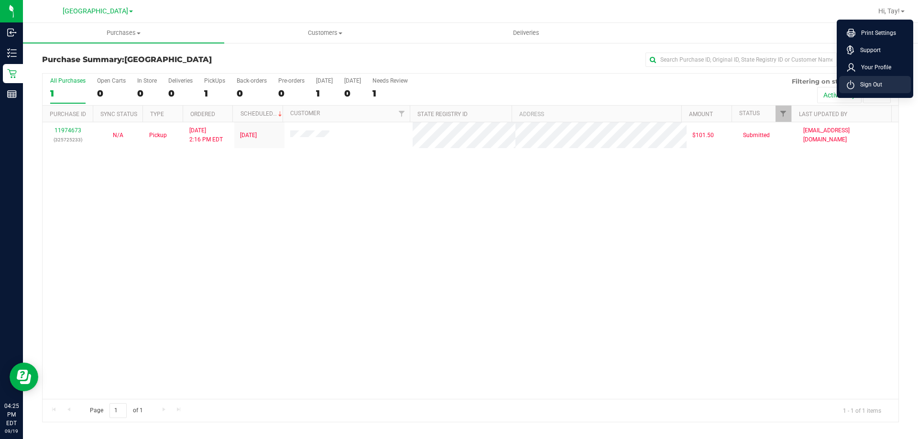
click at [858, 89] on li "Sign Out" at bounding box center [875, 84] width 72 height 17
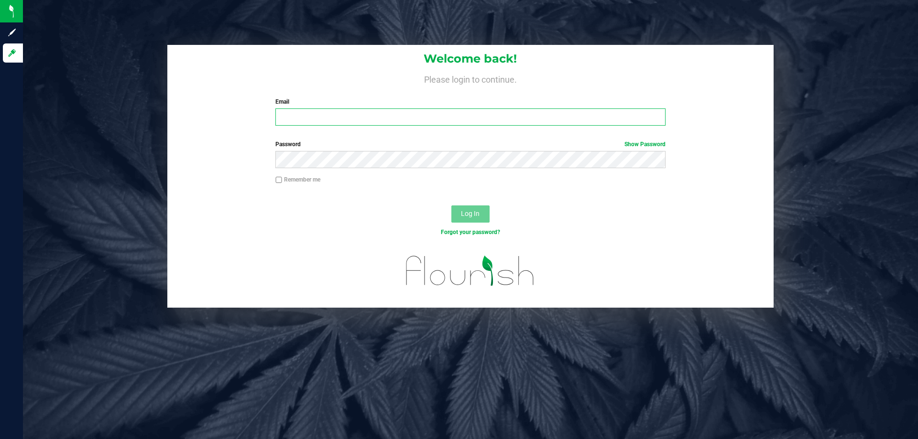
click at [320, 114] on input "Email" at bounding box center [470, 116] width 390 height 17
type input "[EMAIL_ADDRESS][DOMAIN_NAME]"
click at [451, 206] on button "Log In" at bounding box center [470, 214] width 38 height 17
